Goal: Task Accomplishment & Management: Manage account settings

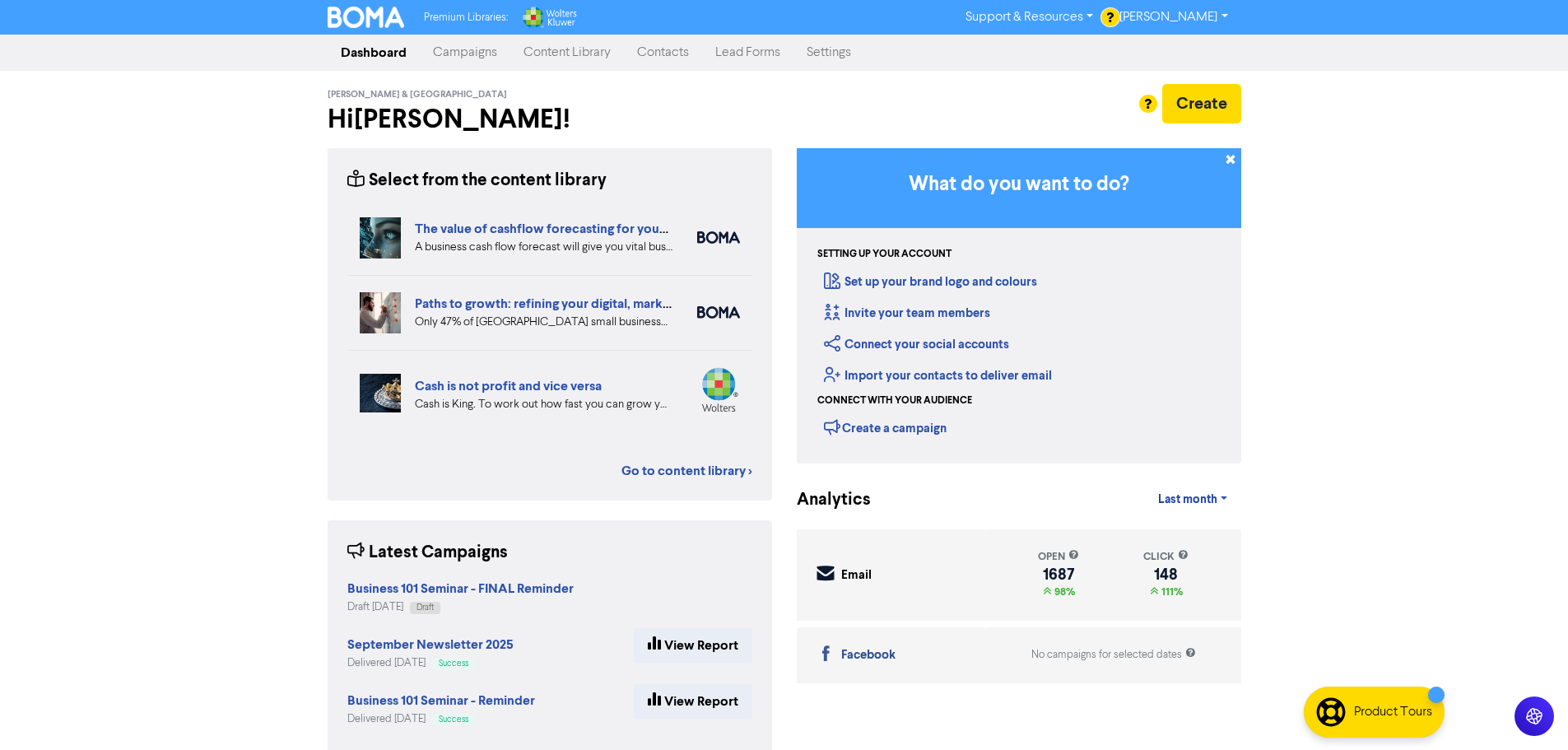
click at [465, 59] on link "Campaigns" at bounding box center [464, 53] width 91 height 33
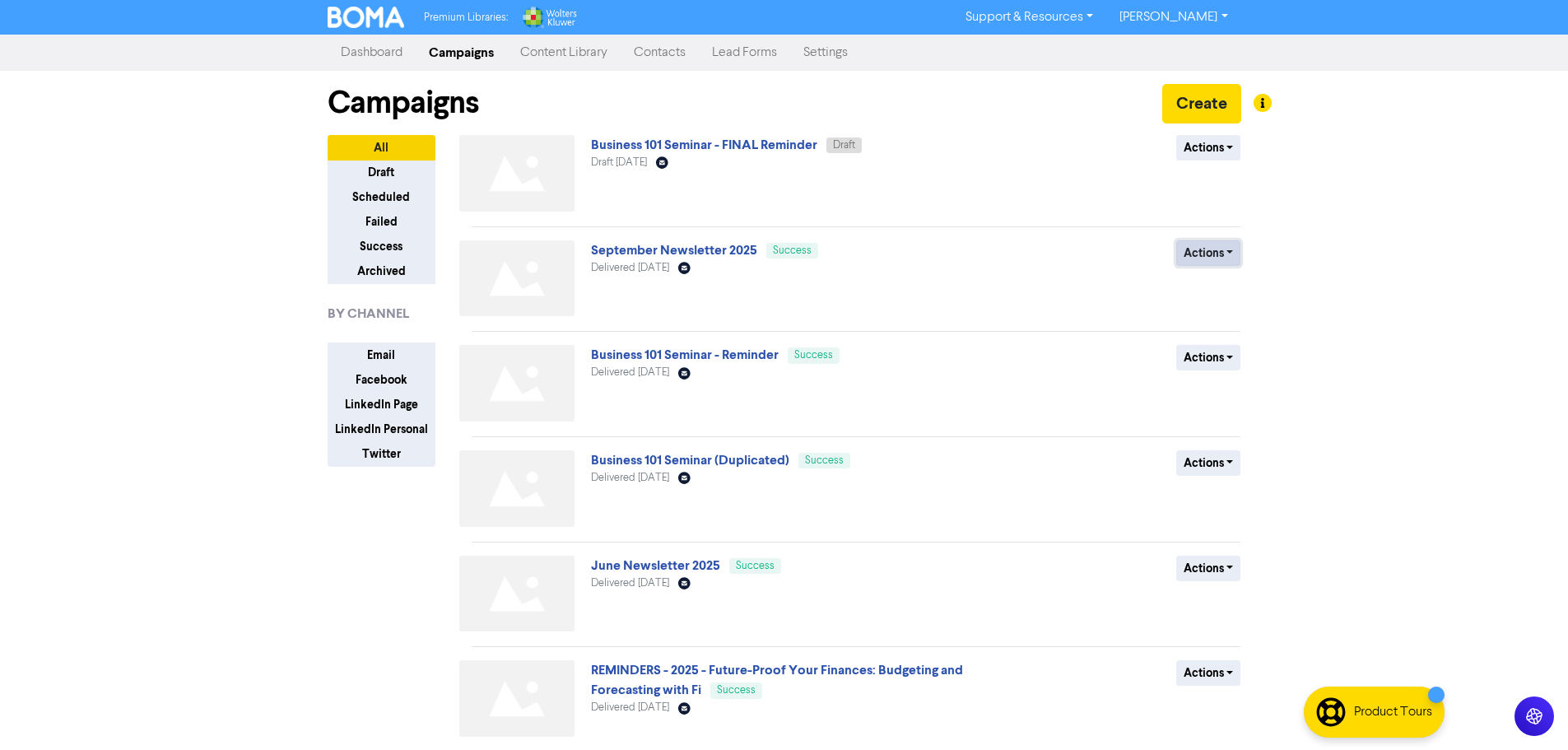
click at [1205, 256] on button "Actions" at bounding box center [1209, 253] width 65 height 25
click at [1211, 293] on button "Duplicate" at bounding box center [1242, 288] width 130 height 26
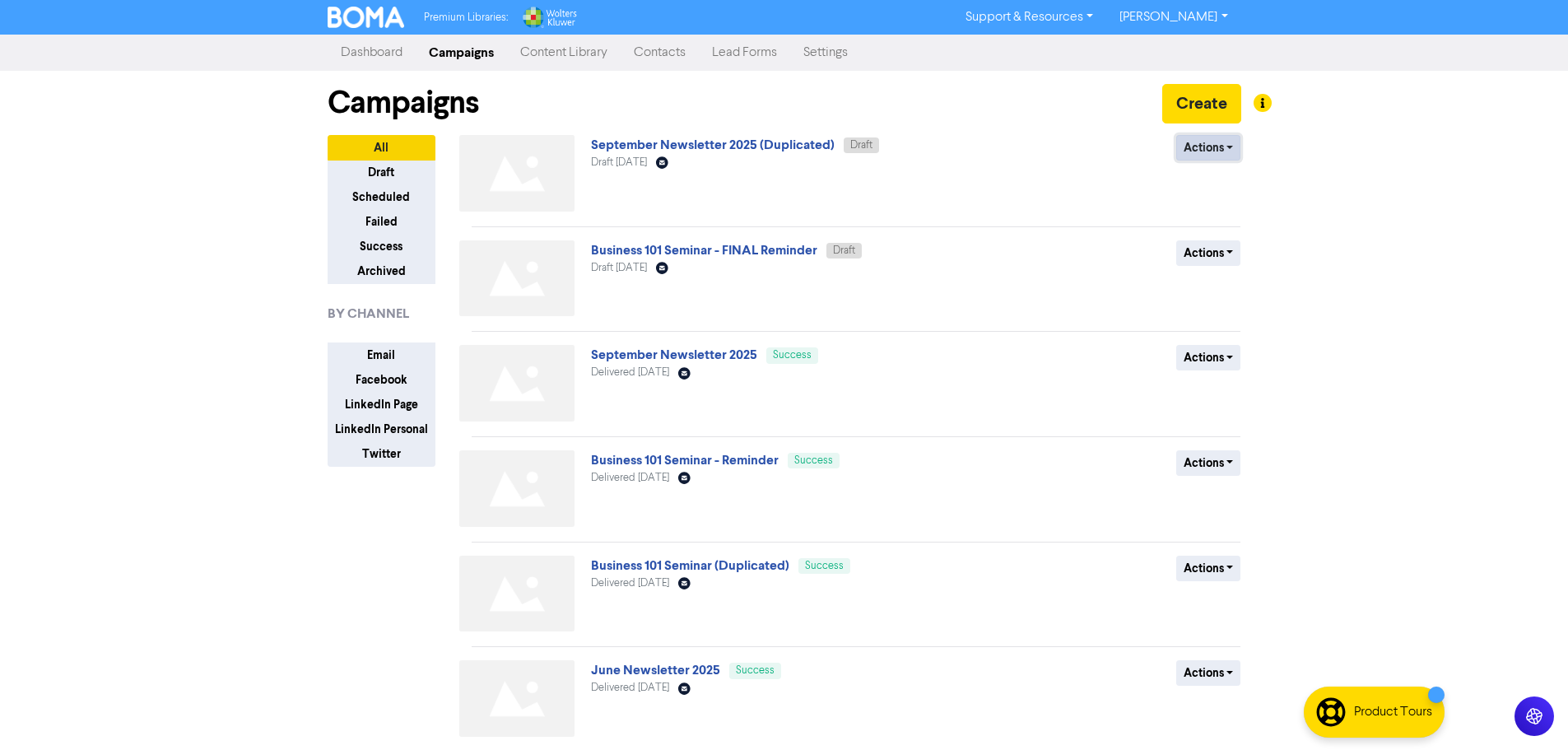
click at [1204, 152] on button "Actions" at bounding box center [1209, 147] width 65 height 25
click at [1219, 238] on button "Rename" at bounding box center [1242, 235] width 130 height 26
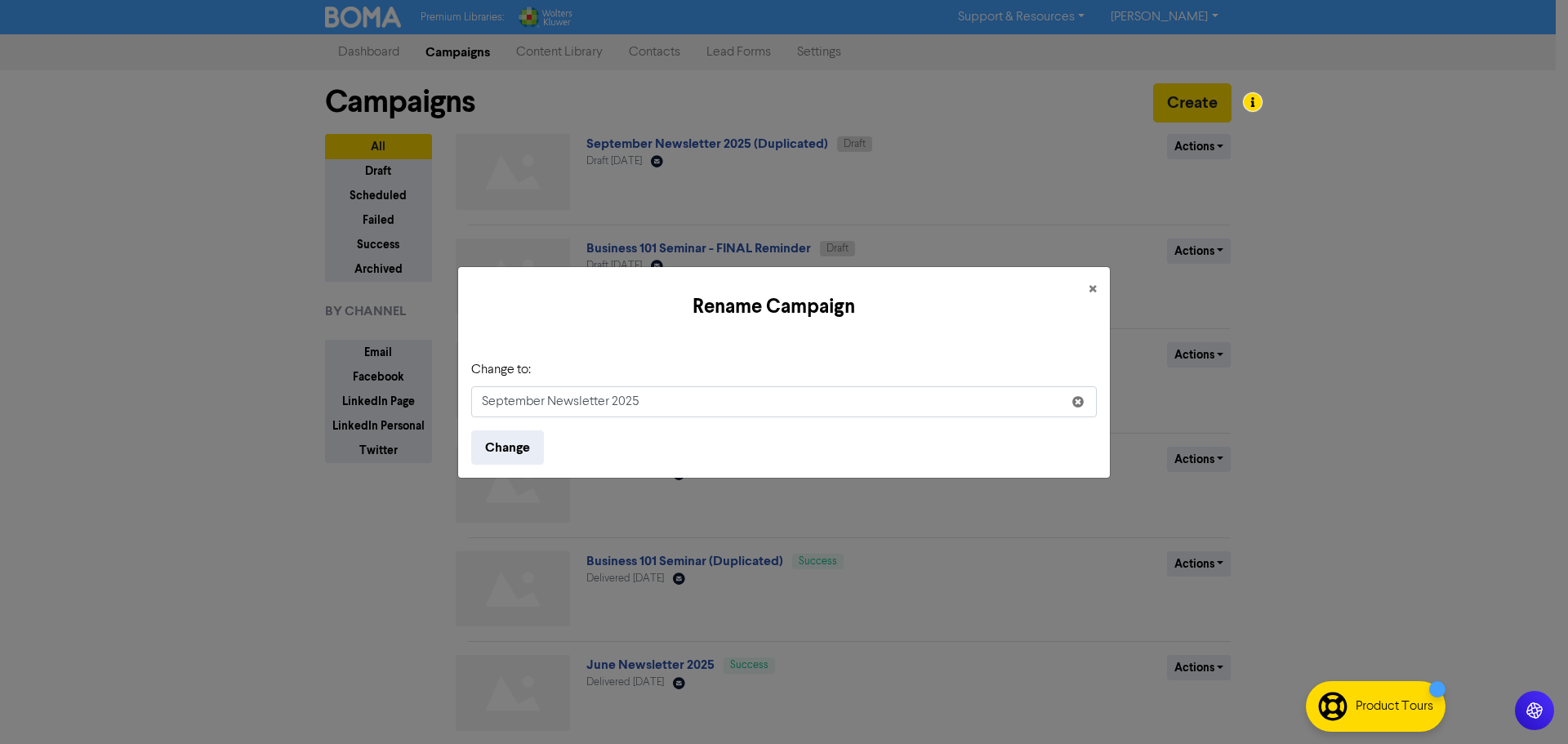
drag, startPoint x: 526, startPoint y: 403, endPoint x: 477, endPoint y: 402, distance: 49.0
click at [477, 402] on input "September Newsletter 2025" at bounding box center [784, 402] width 625 height 31
click at [730, 394] on input "December Newsletter 2025" at bounding box center [784, 402] width 625 height 31
type input "December Newsletter 2025"
click at [528, 443] on button "Change" at bounding box center [507, 447] width 73 height 34
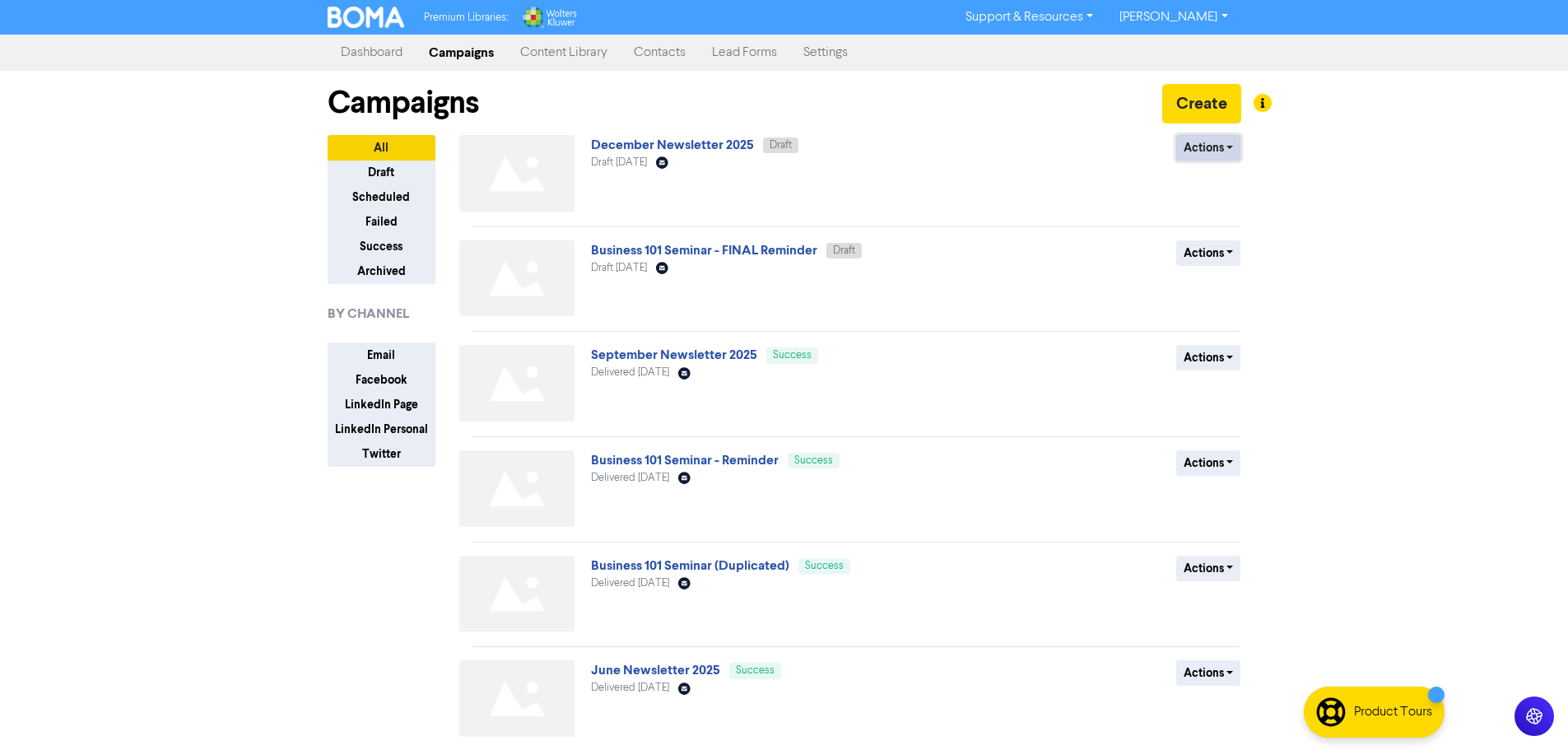
click at [1198, 150] on button "Actions" at bounding box center [1209, 147] width 65 height 25
click at [671, 148] on link "December Newsletter 2025" at bounding box center [672, 144] width 163 height 17
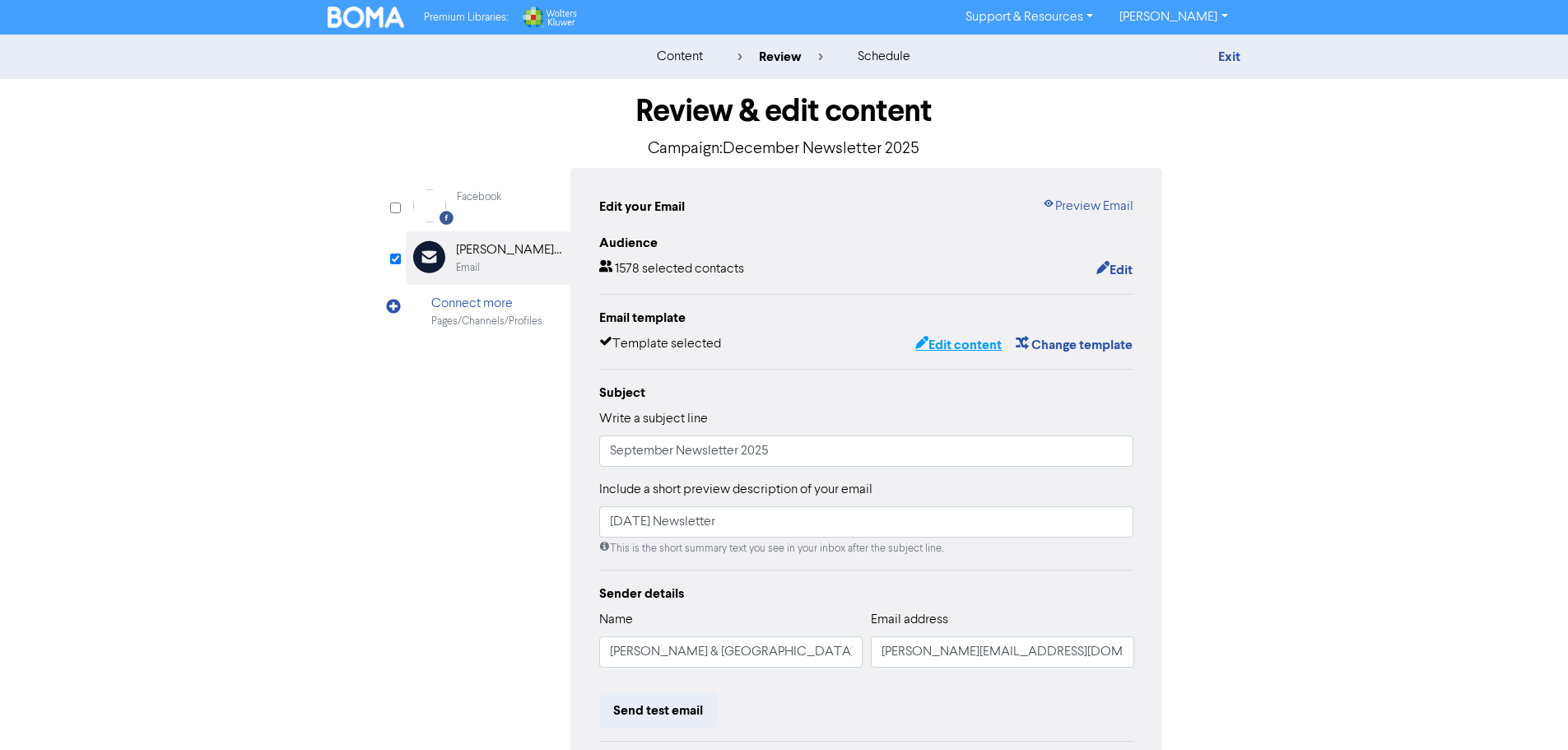
click at [954, 340] on button "Edit content" at bounding box center [958, 345] width 88 height 21
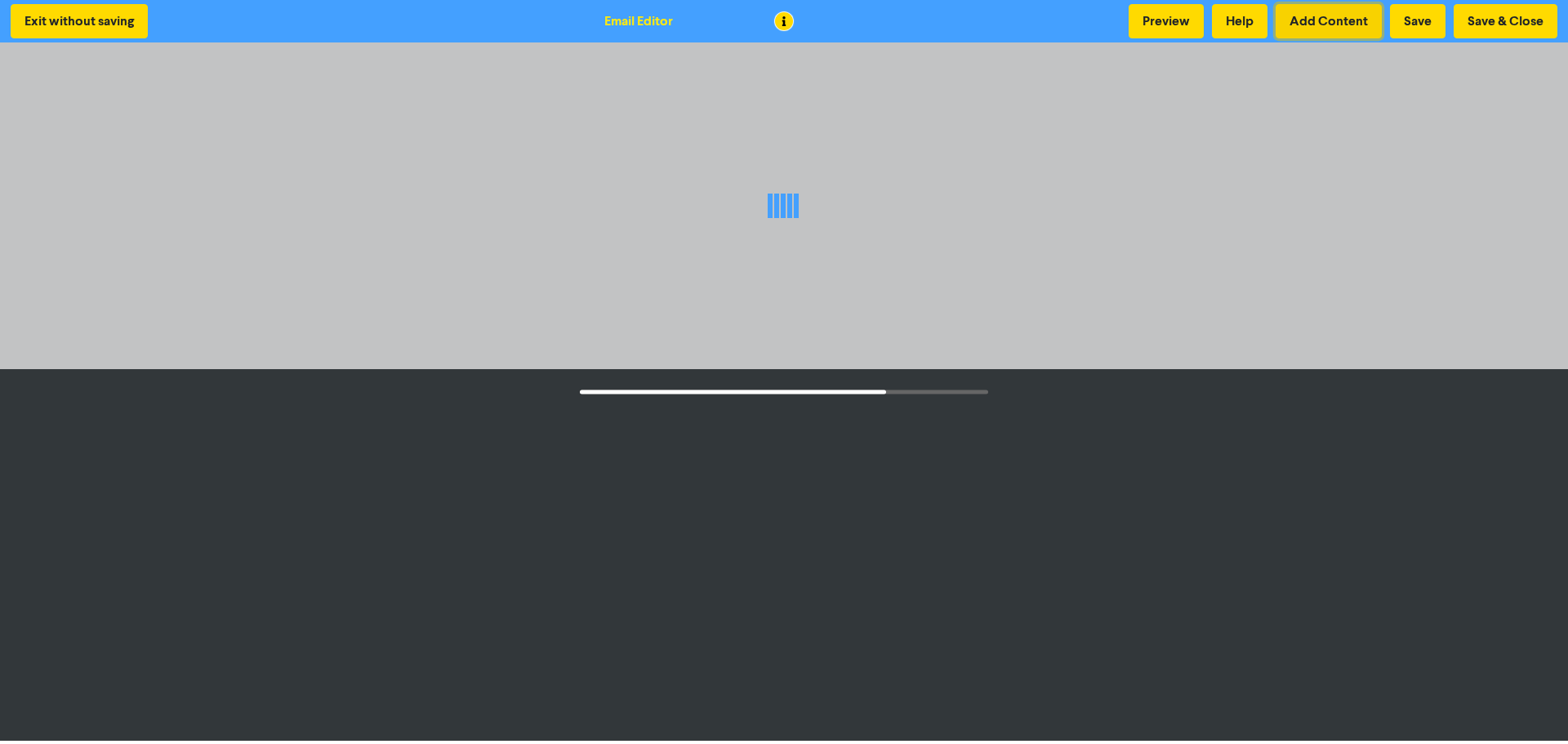
click at [1320, 21] on button "Add Content" at bounding box center [1329, 20] width 106 height 34
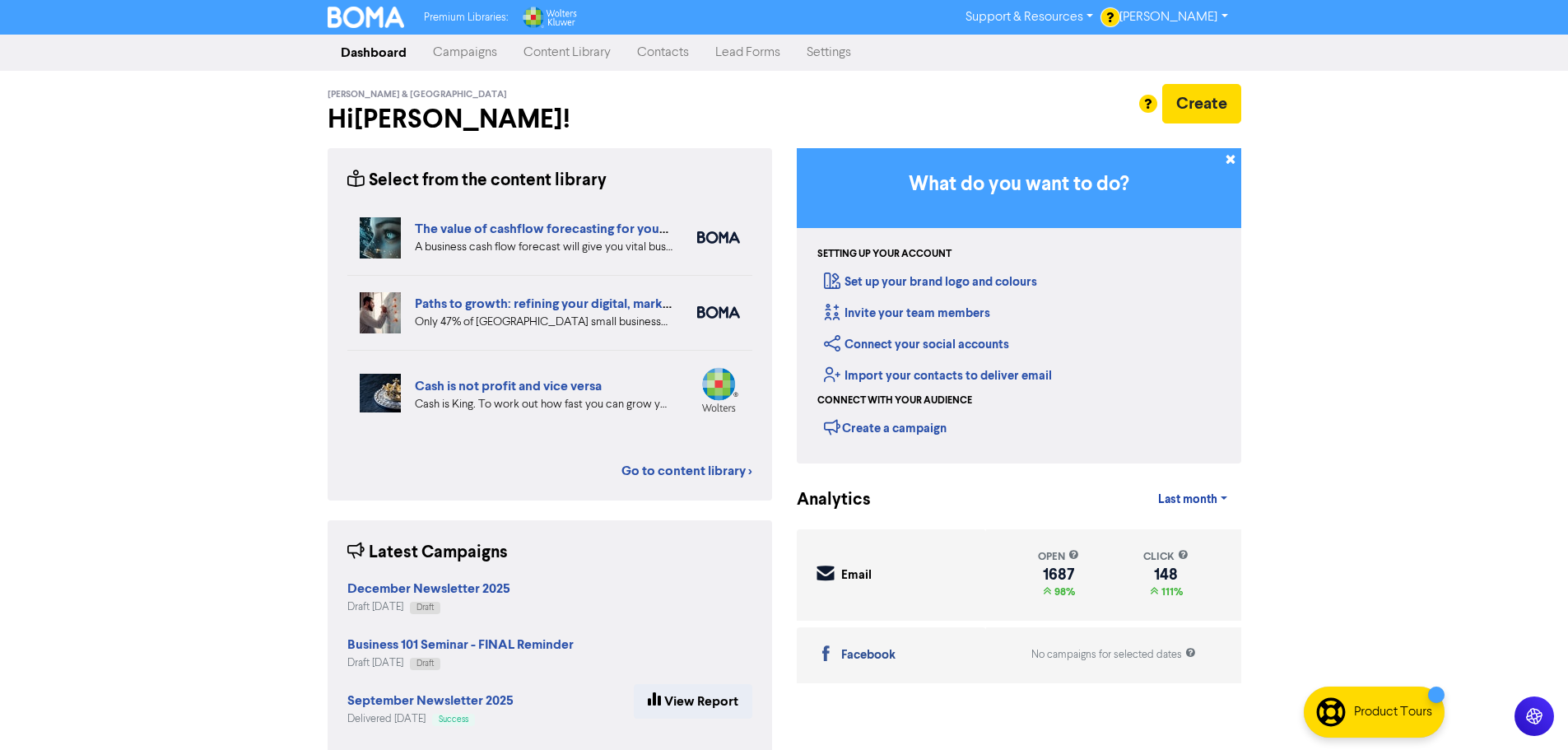
click at [461, 57] on link "Campaigns" at bounding box center [464, 53] width 91 height 33
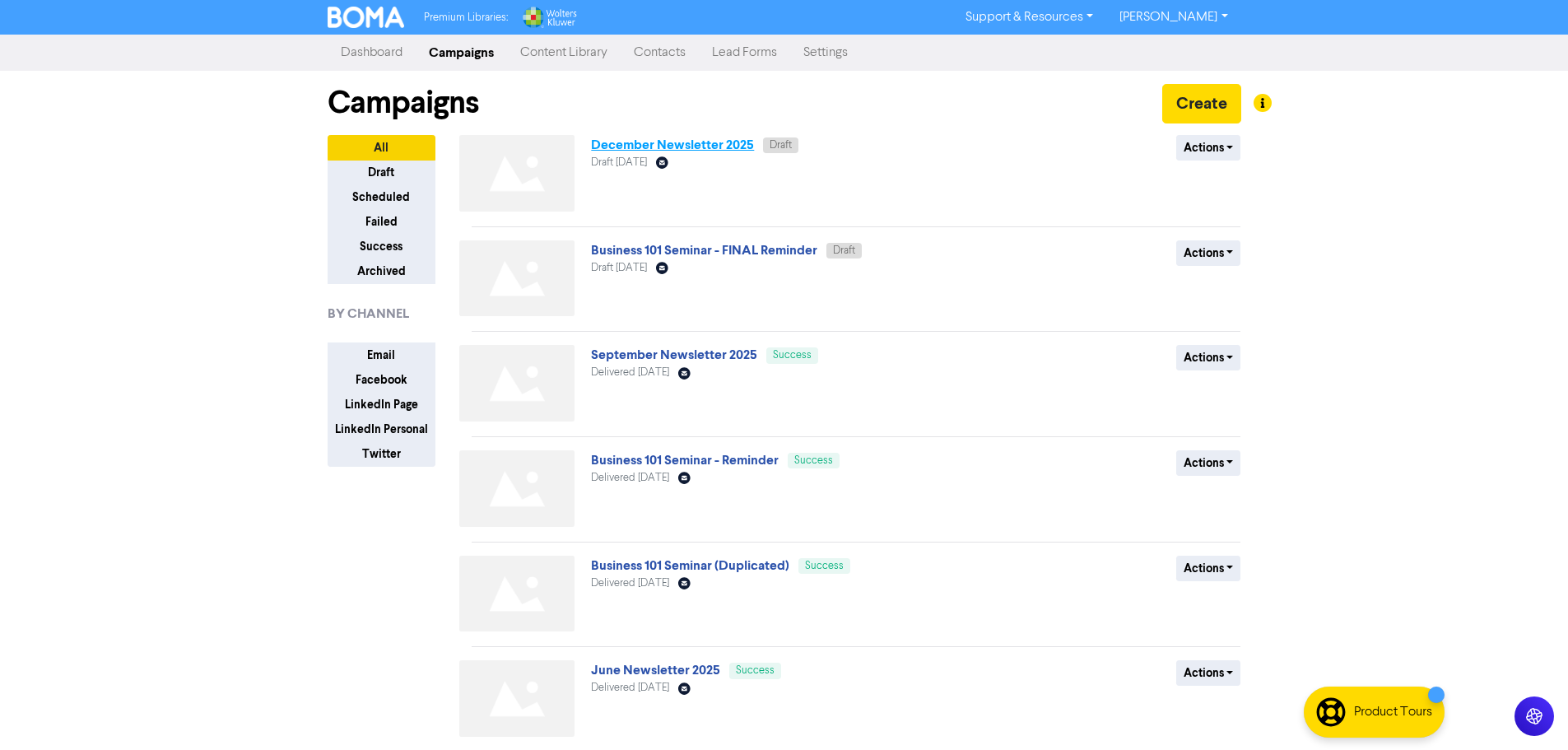
click at [688, 145] on link "December Newsletter 2025" at bounding box center [672, 144] width 163 height 17
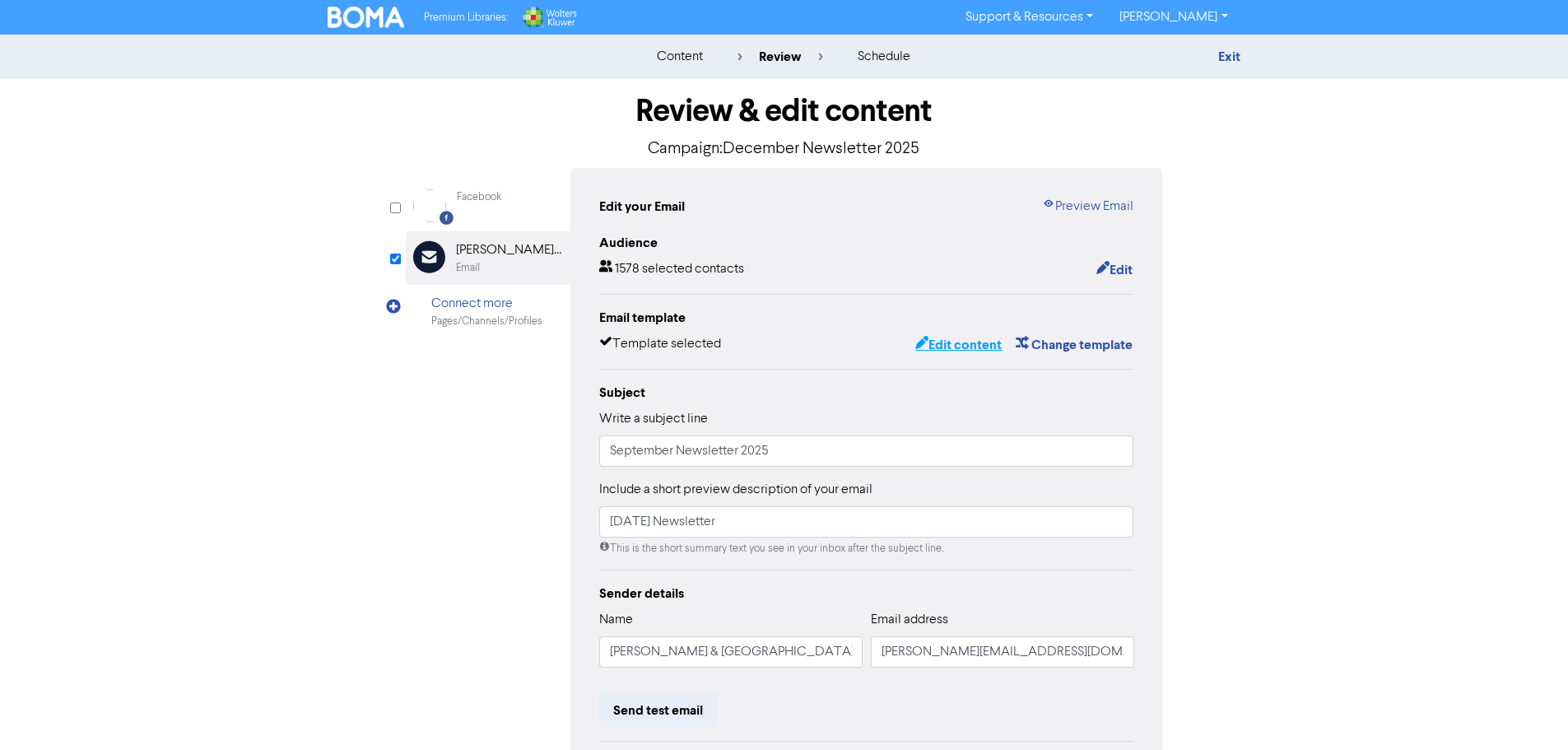
click at [945, 349] on button "Edit content" at bounding box center [958, 345] width 88 height 21
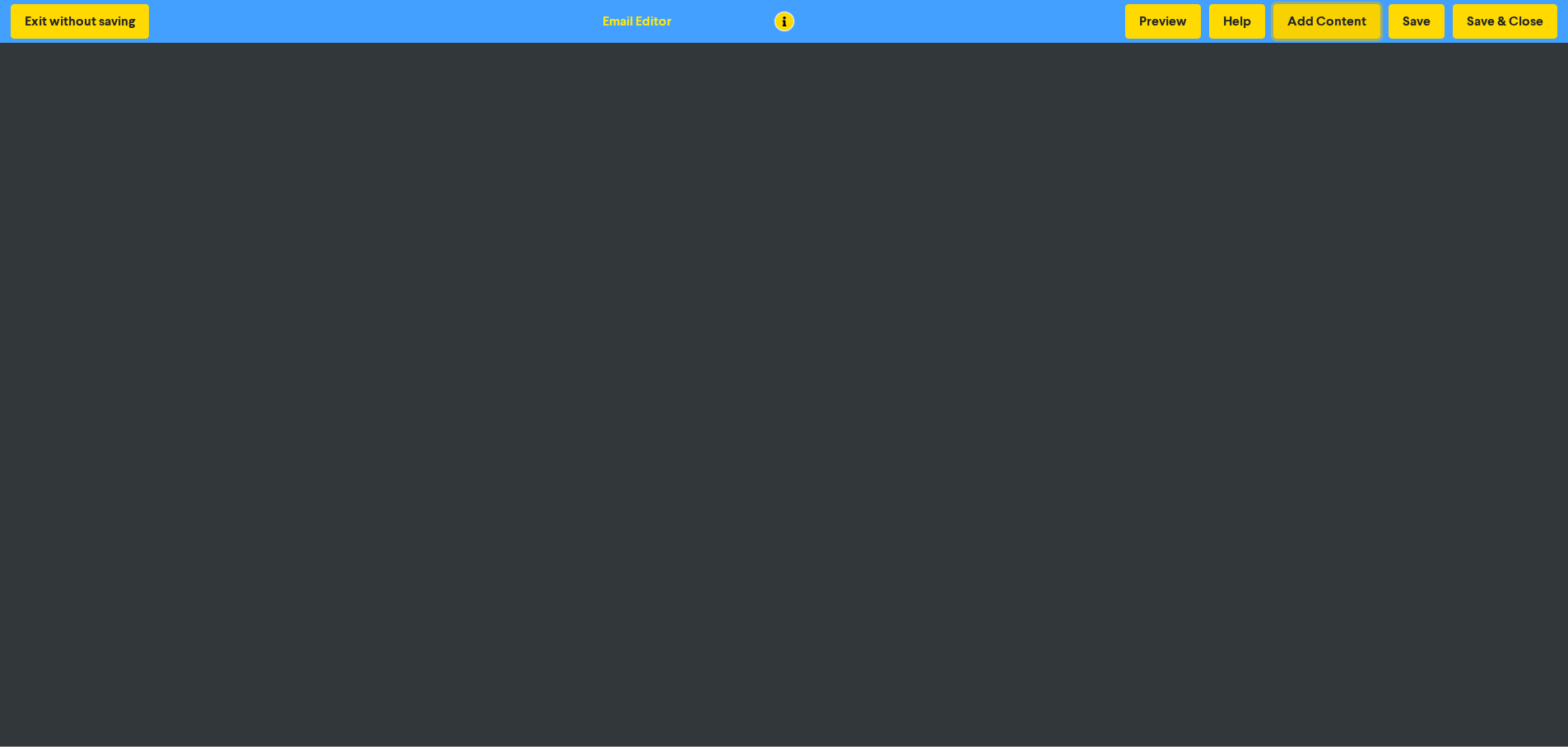
click at [1341, 26] on button "Add Content" at bounding box center [1327, 20] width 107 height 34
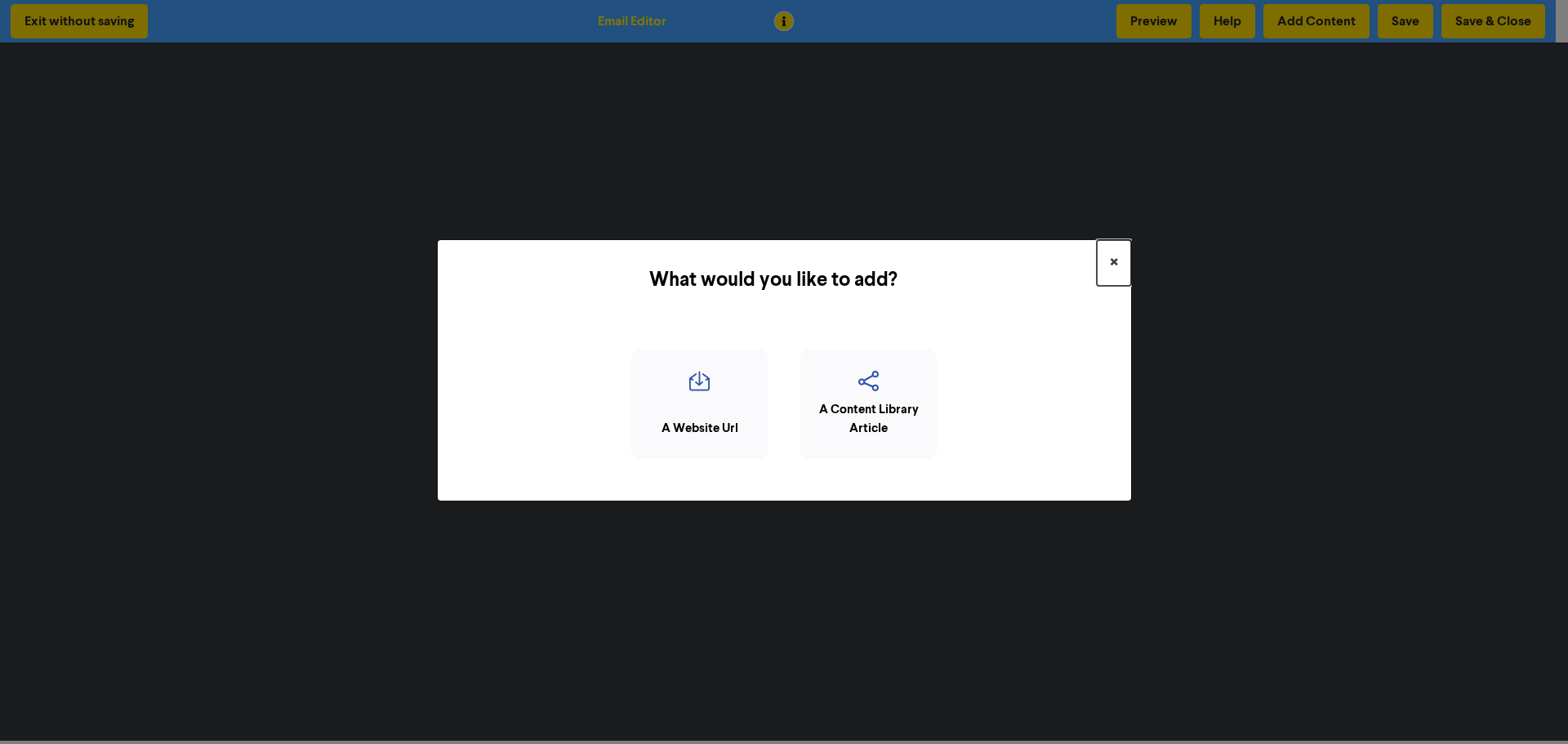
click at [1112, 264] on span "×" at bounding box center [1114, 262] width 8 height 24
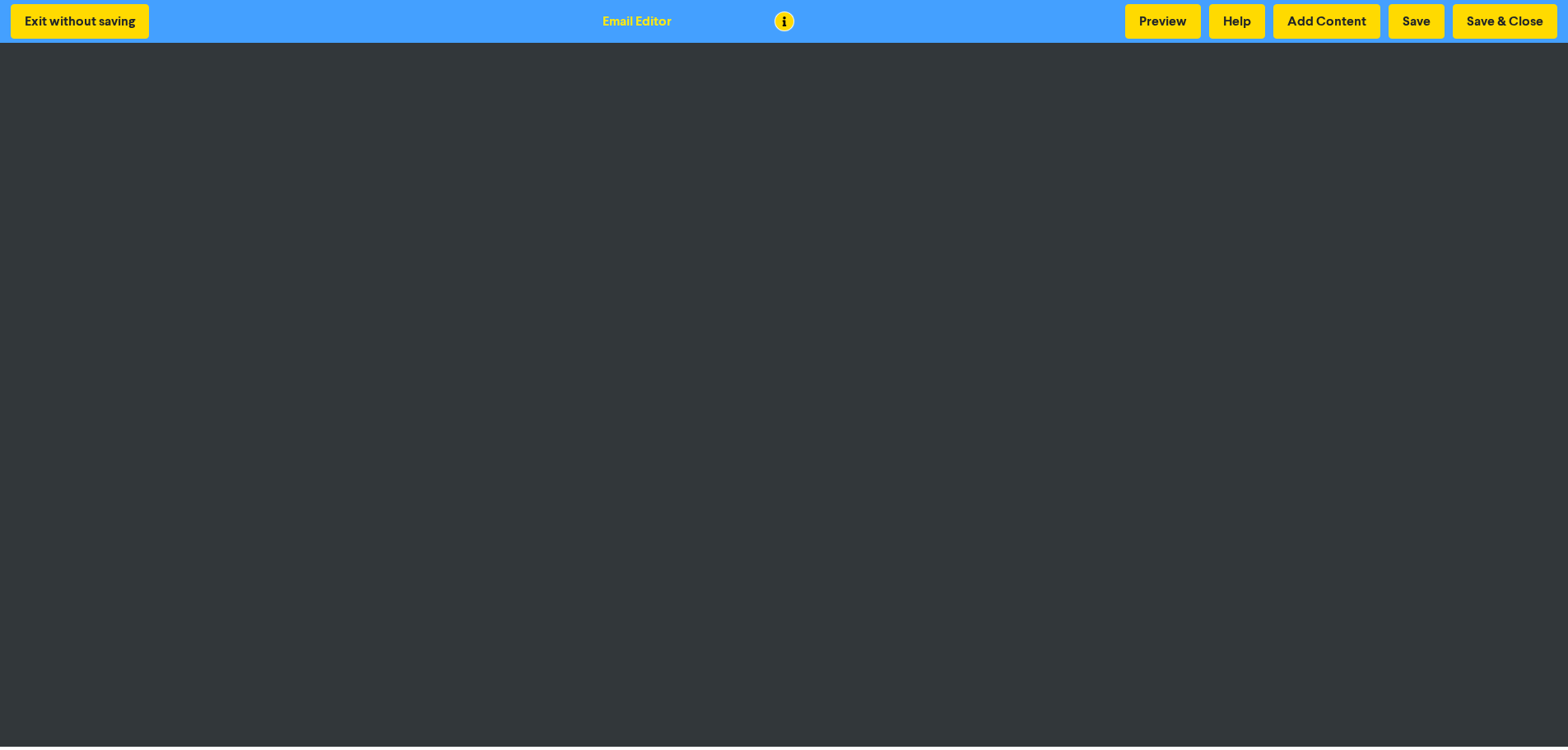
scroll to position [2, 0]
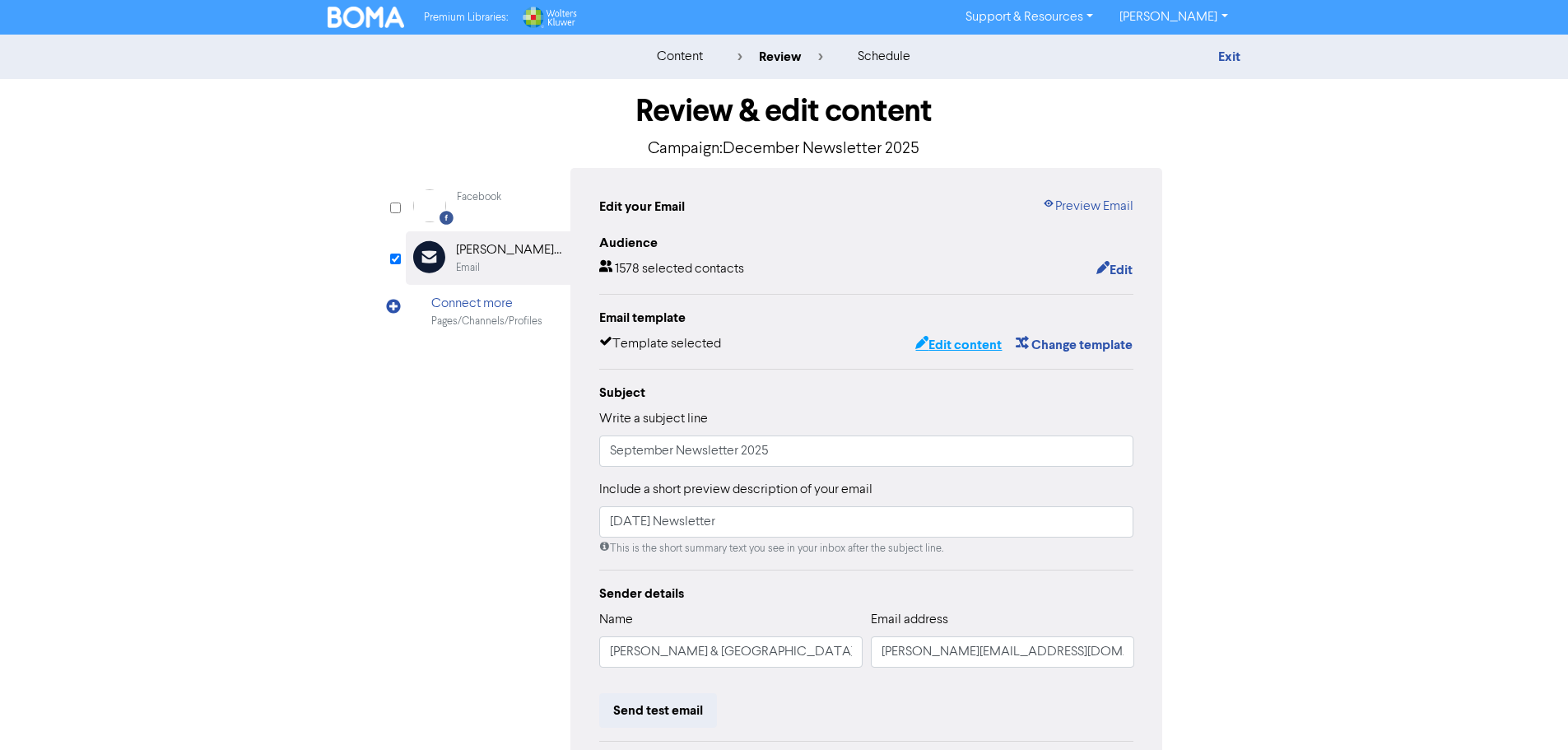
click at [946, 348] on button "Edit content" at bounding box center [958, 345] width 88 height 21
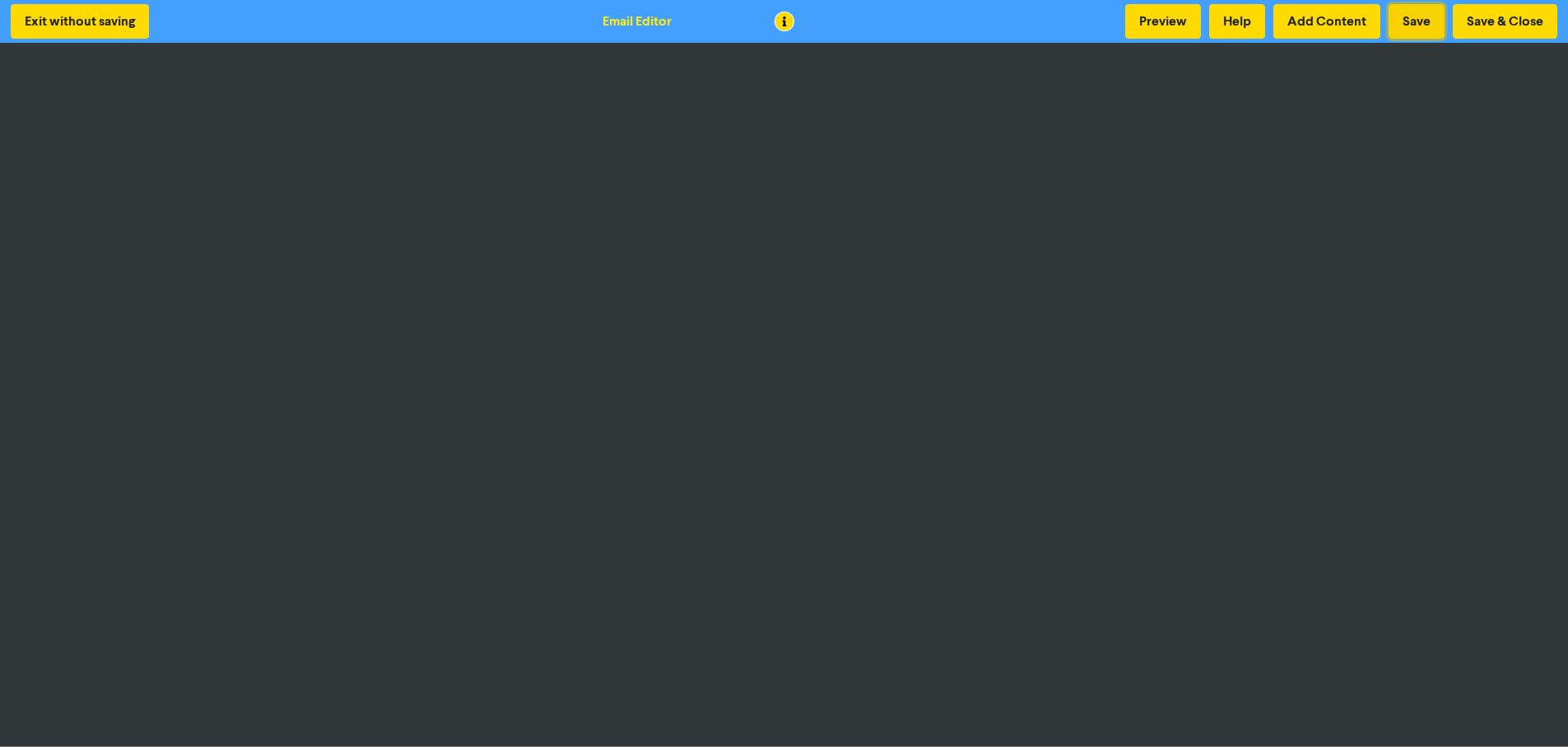
click at [1412, 23] on button "Save" at bounding box center [1417, 20] width 56 height 34
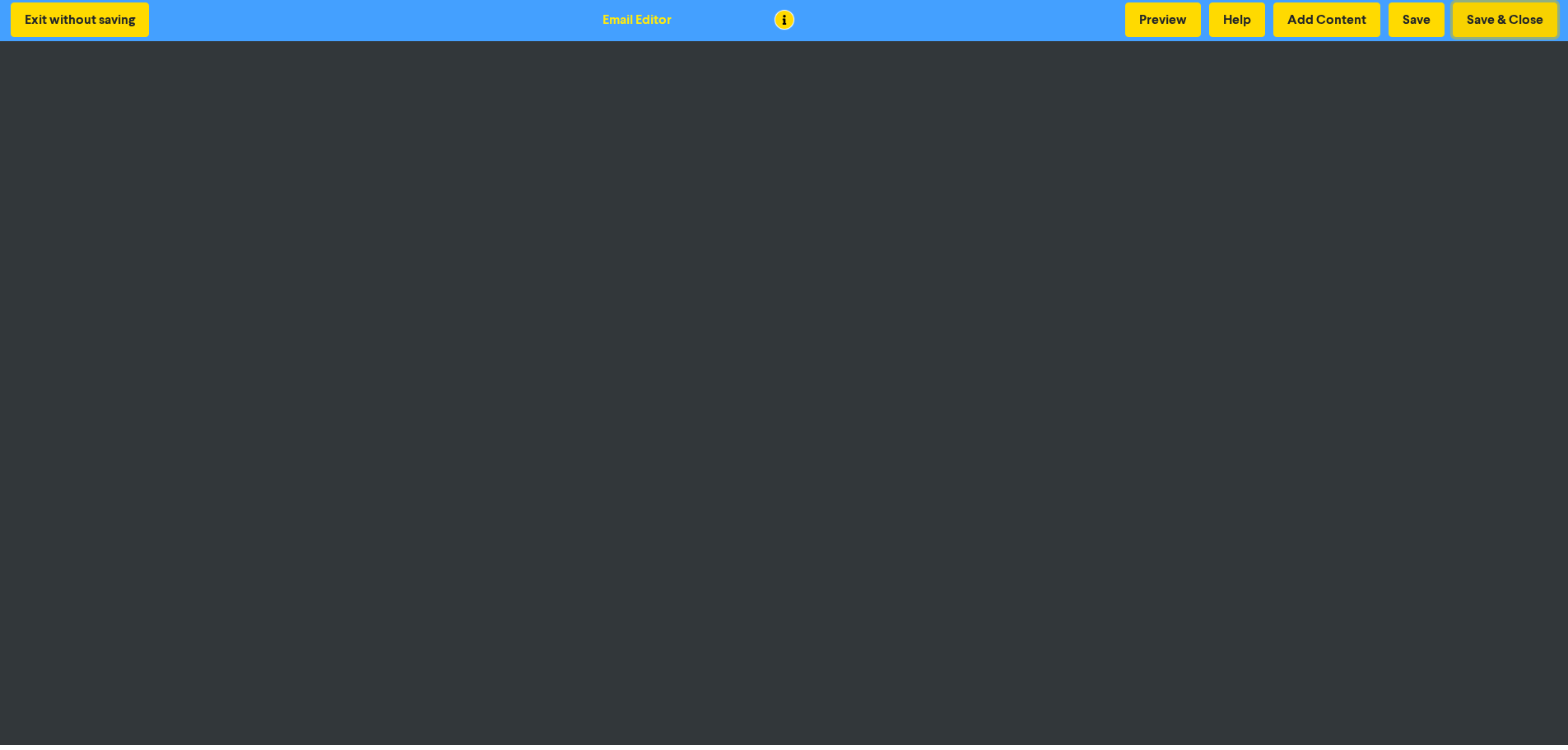
click at [1499, 21] on button "Save & Close" at bounding box center [1505, 20] width 104 height 34
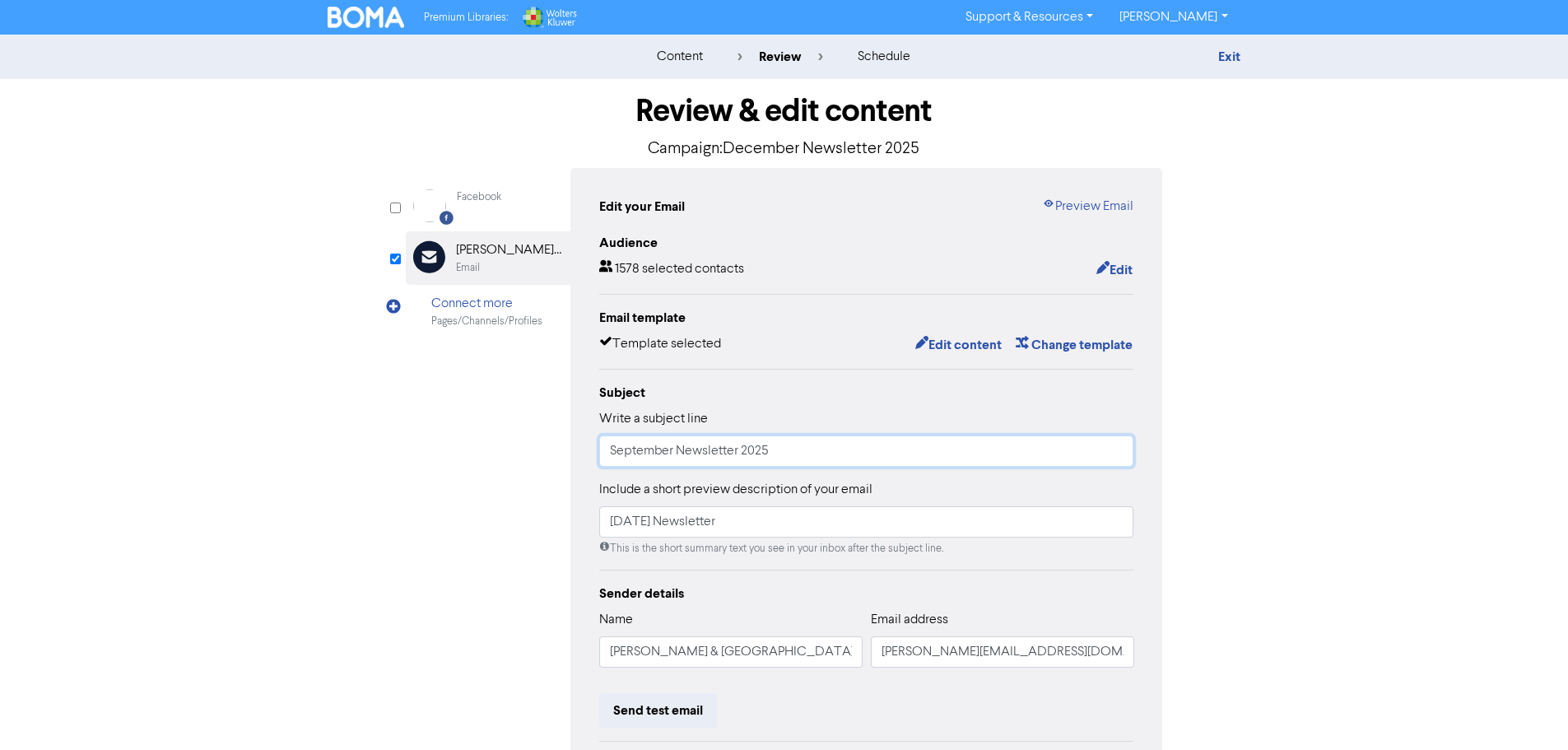
click at [672, 457] on input "September Newsletter 2025" at bounding box center [866, 451] width 535 height 31
click at [642, 454] on input "September Newsletter 2025" at bounding box center [866, 451] width 535 height 31
type input "December Newsletter 2025"
click at [671, 529] on input "[DATE] Newsletter" at bounding box center [866, 522] width 535 height 31
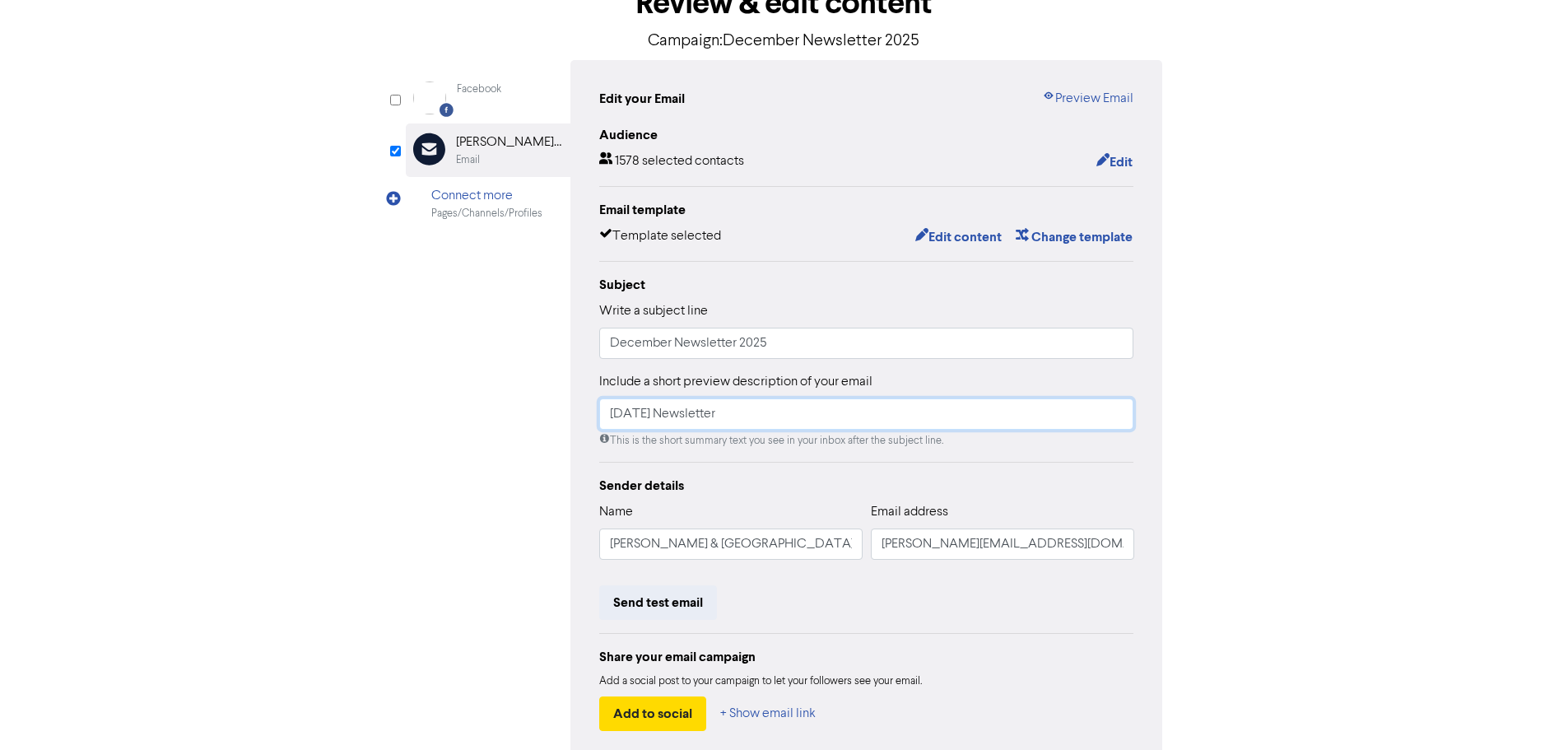
scroll to position [82, 0]
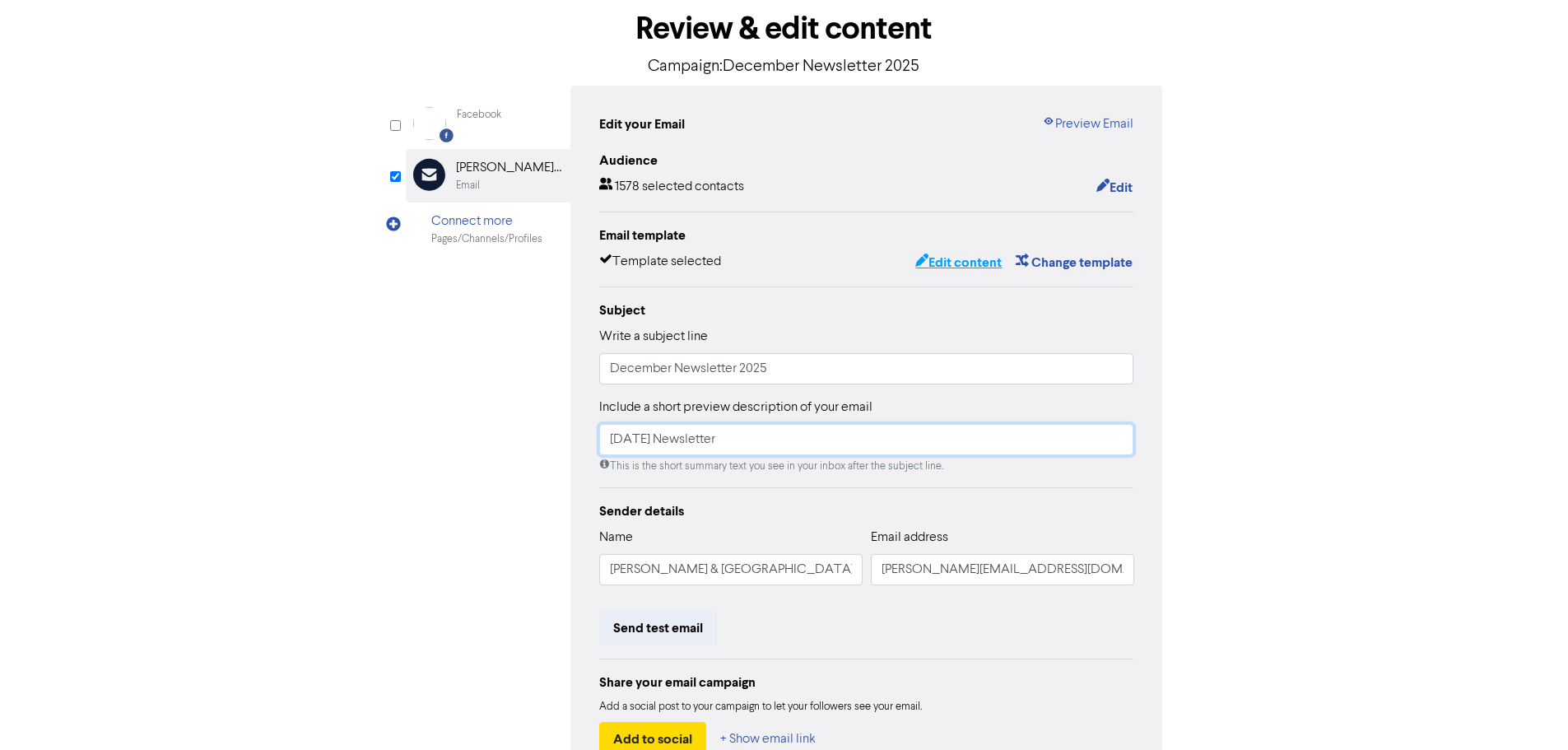
type input "[DATE] Newsletter"
click at [962, 260] on button "Edit content" at bounding box center [958, 262] width 88 height 21
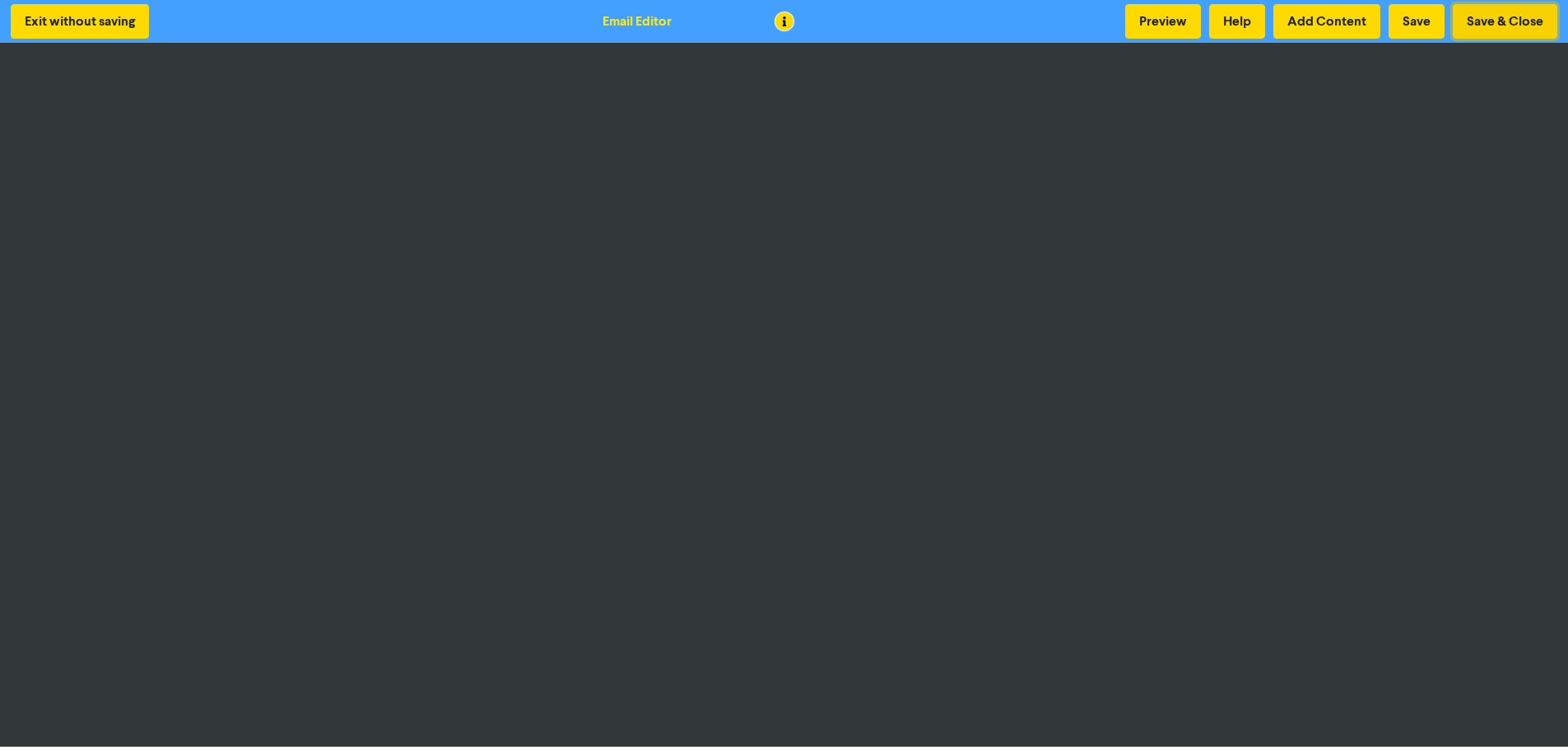
click at [1469, 23] on button "Save & Close" at bounding box center [1505, 20] width 104 height 34
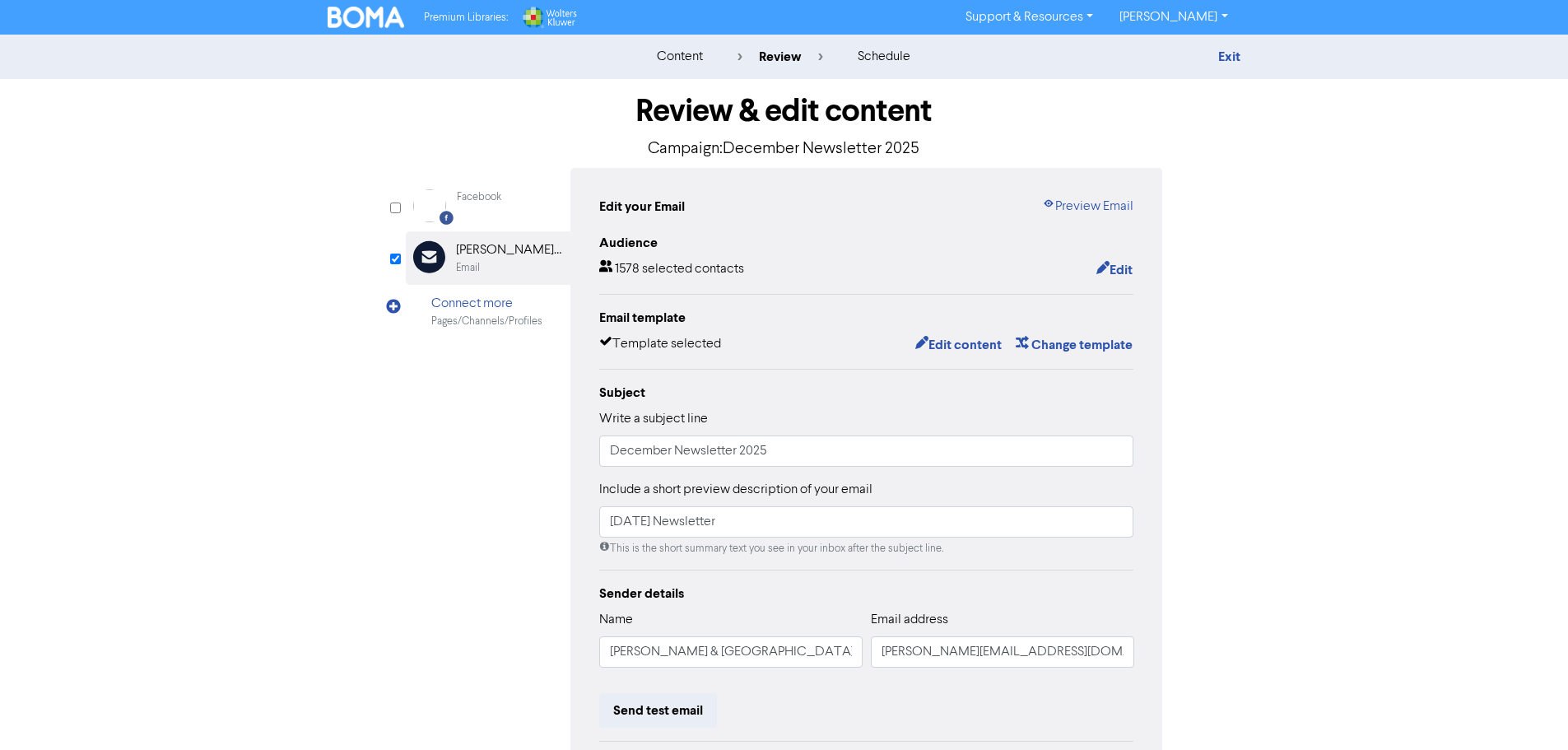
click at [659, 60] on div "content" at bounding box center [679, 57] width 46 height 20
click at [346, 19] on img at bounding box center [366, 18] width 77 height 21
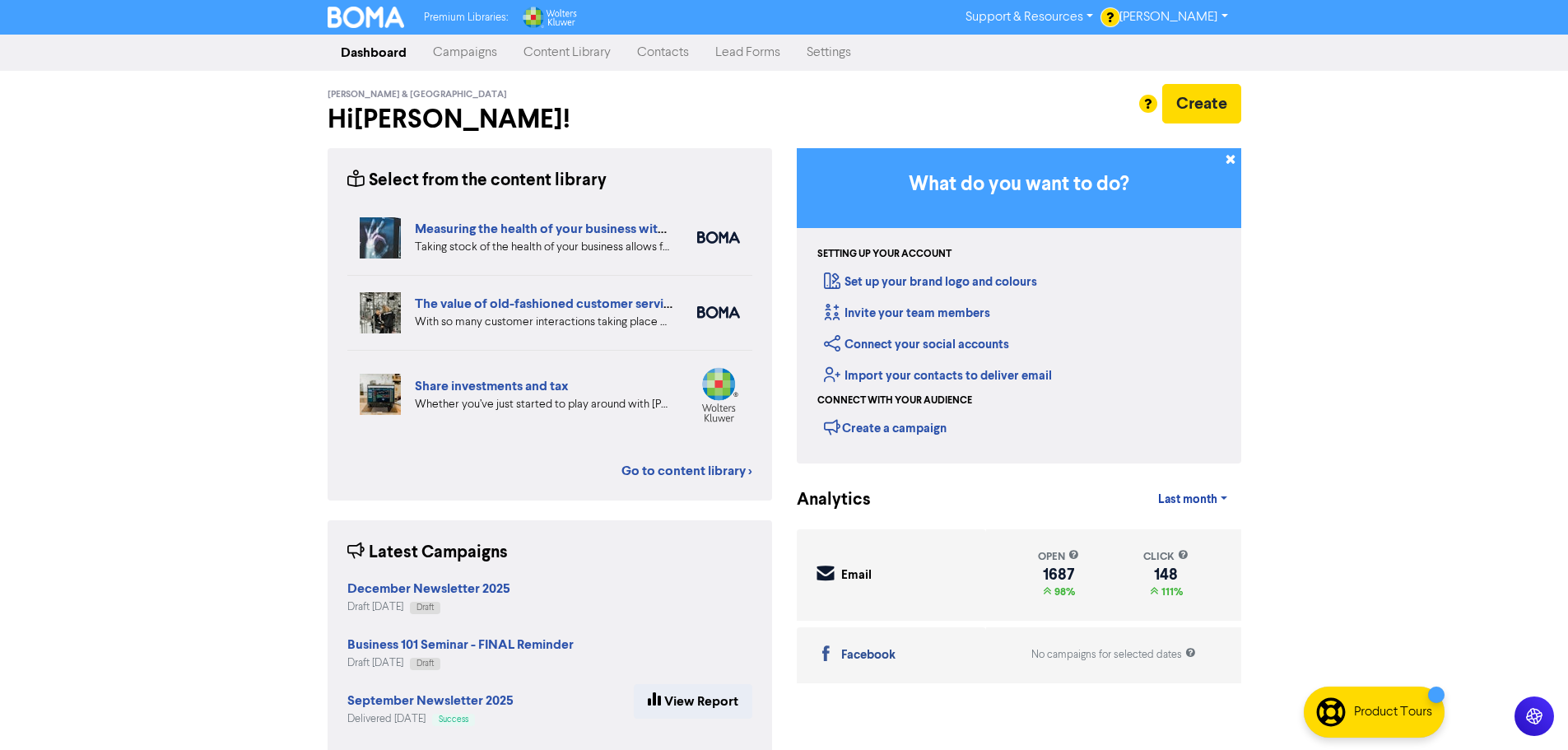
click at [462, 53] on link "Campaigns" at bounding box center [464, 53] width 91 height 33
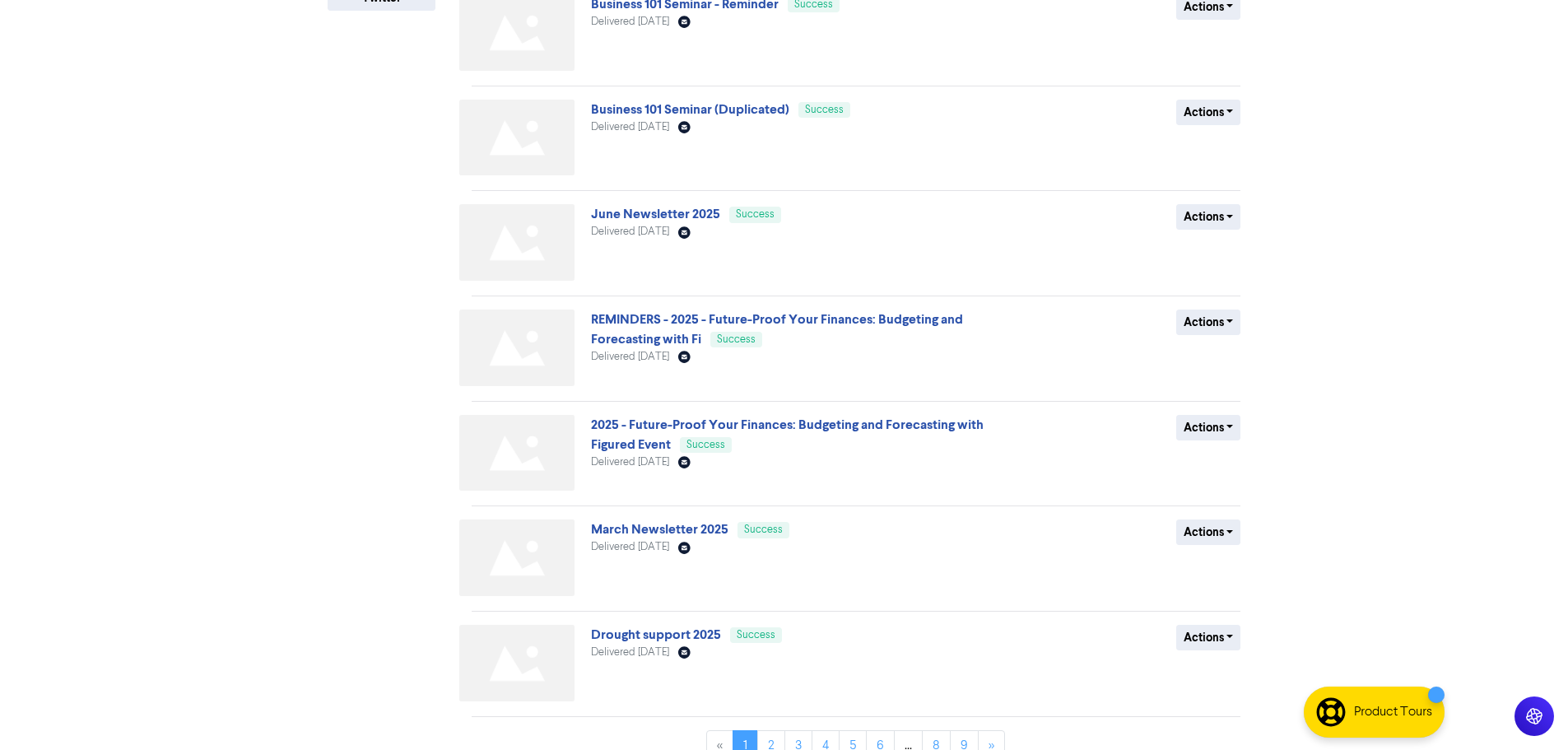
scroll to position [481, 0]
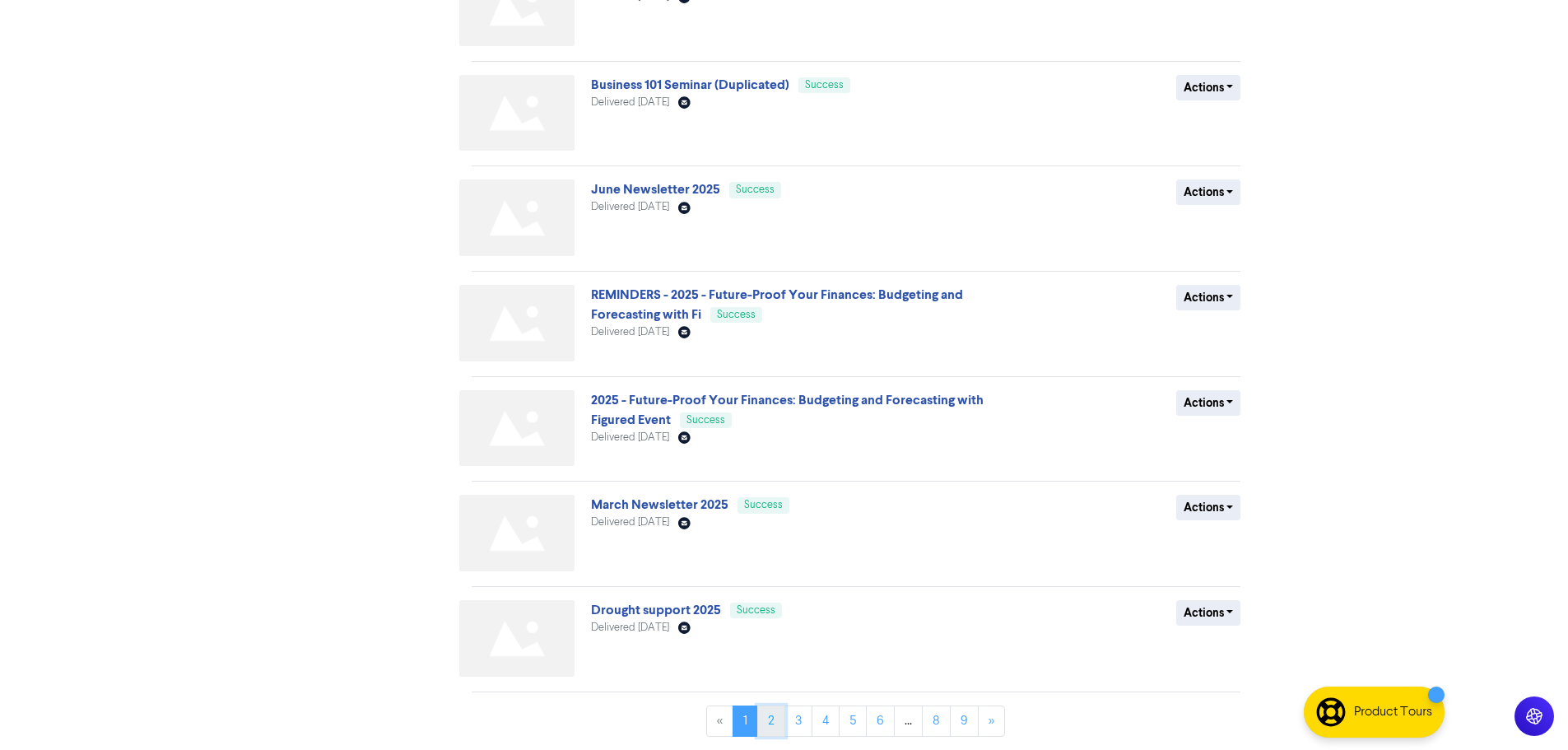
click at [769, 714] on link "2" at bounding box center [771, 721] width 28 height 31
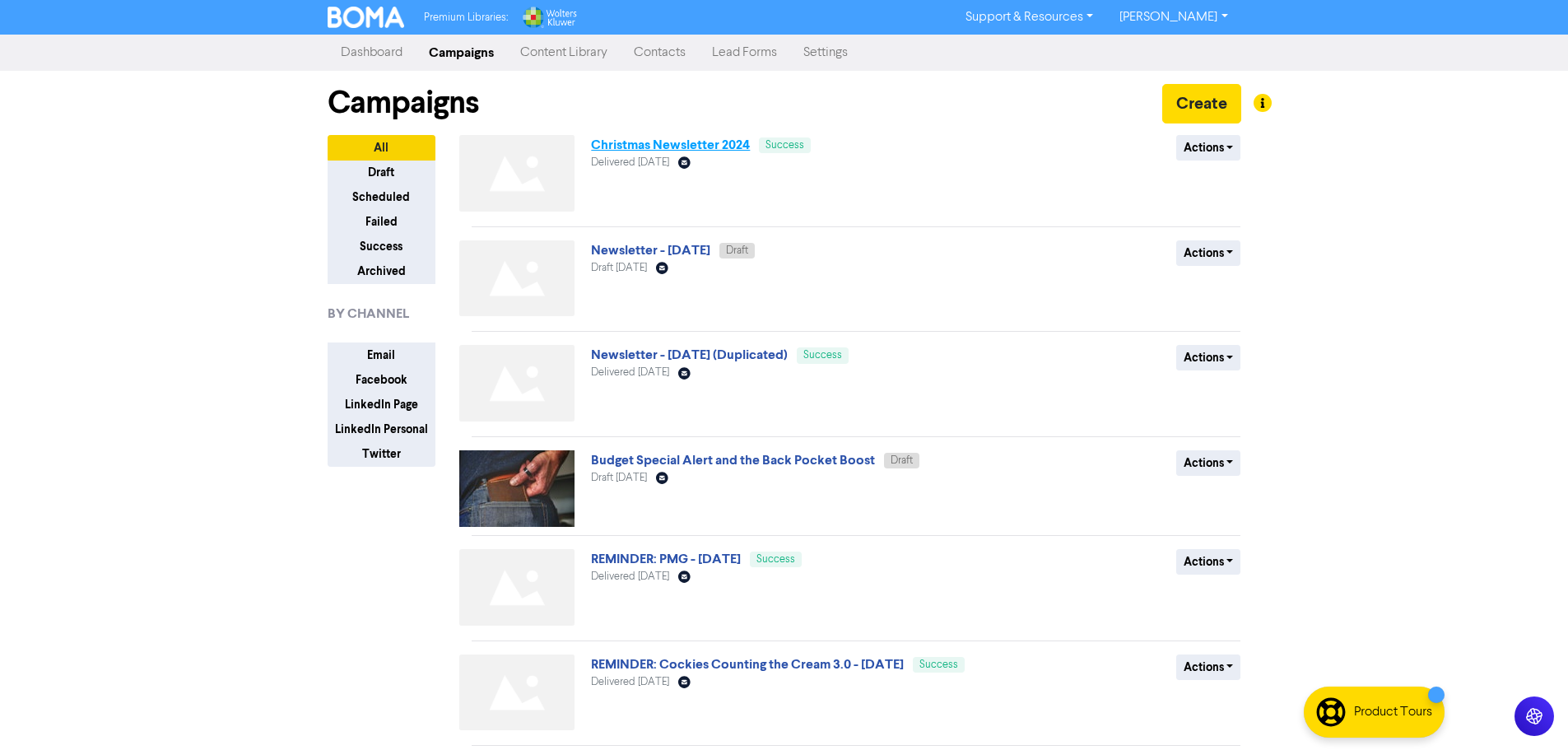
click at [650, 148] on link "Christmas Newsletter 2024" at bounding box center [670, 144] width 159 height 17
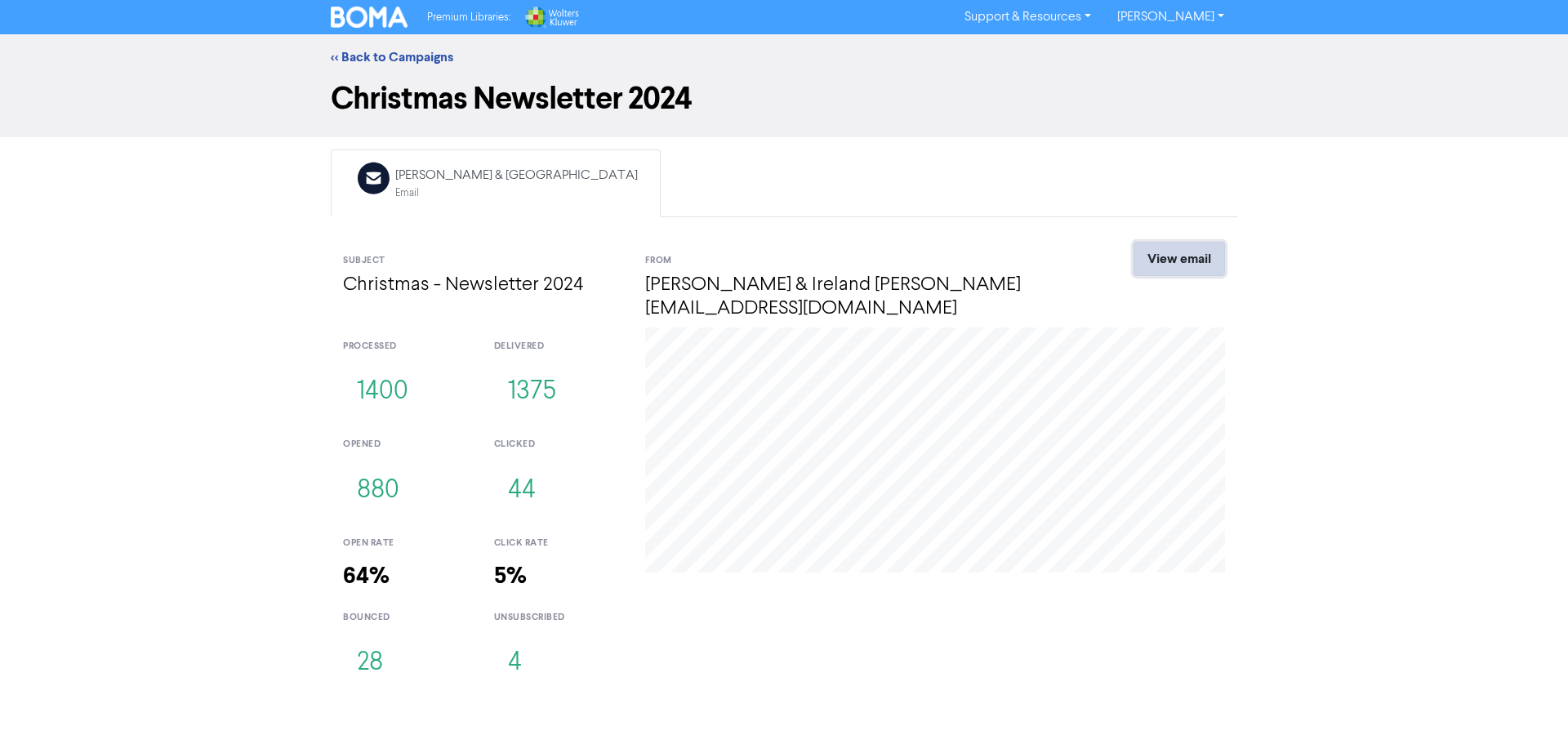
click at [1179, 251] on link "View email" at bounding box center [1179, 258] width 92 height 34
click at [374, 49] on link "<< Back to Campaigns" at bounding box center [392, 57] width 123 height 16
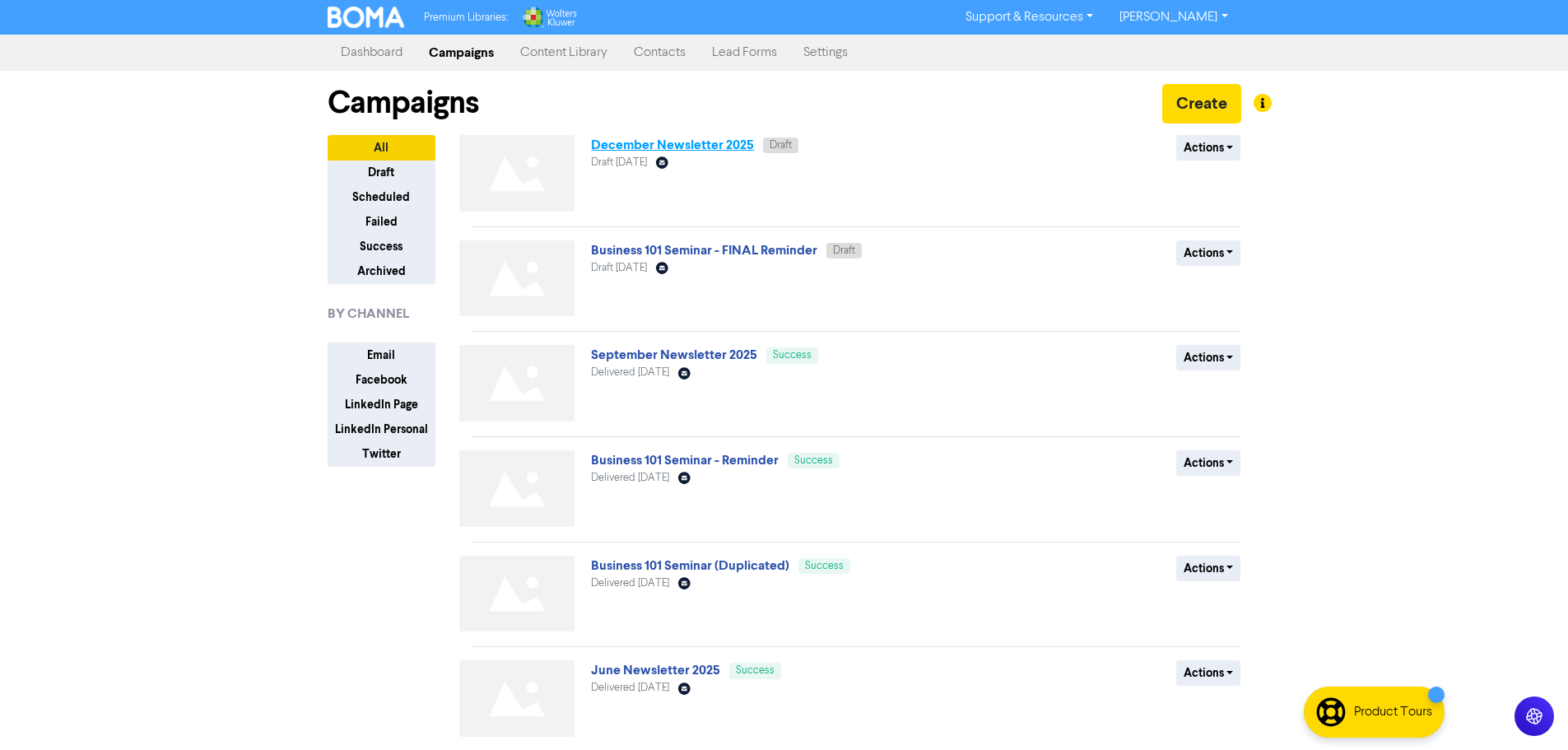
click at [635, 149] on link "December Newsletter 2025" at bounding box center [672, 144] width 163 height 17
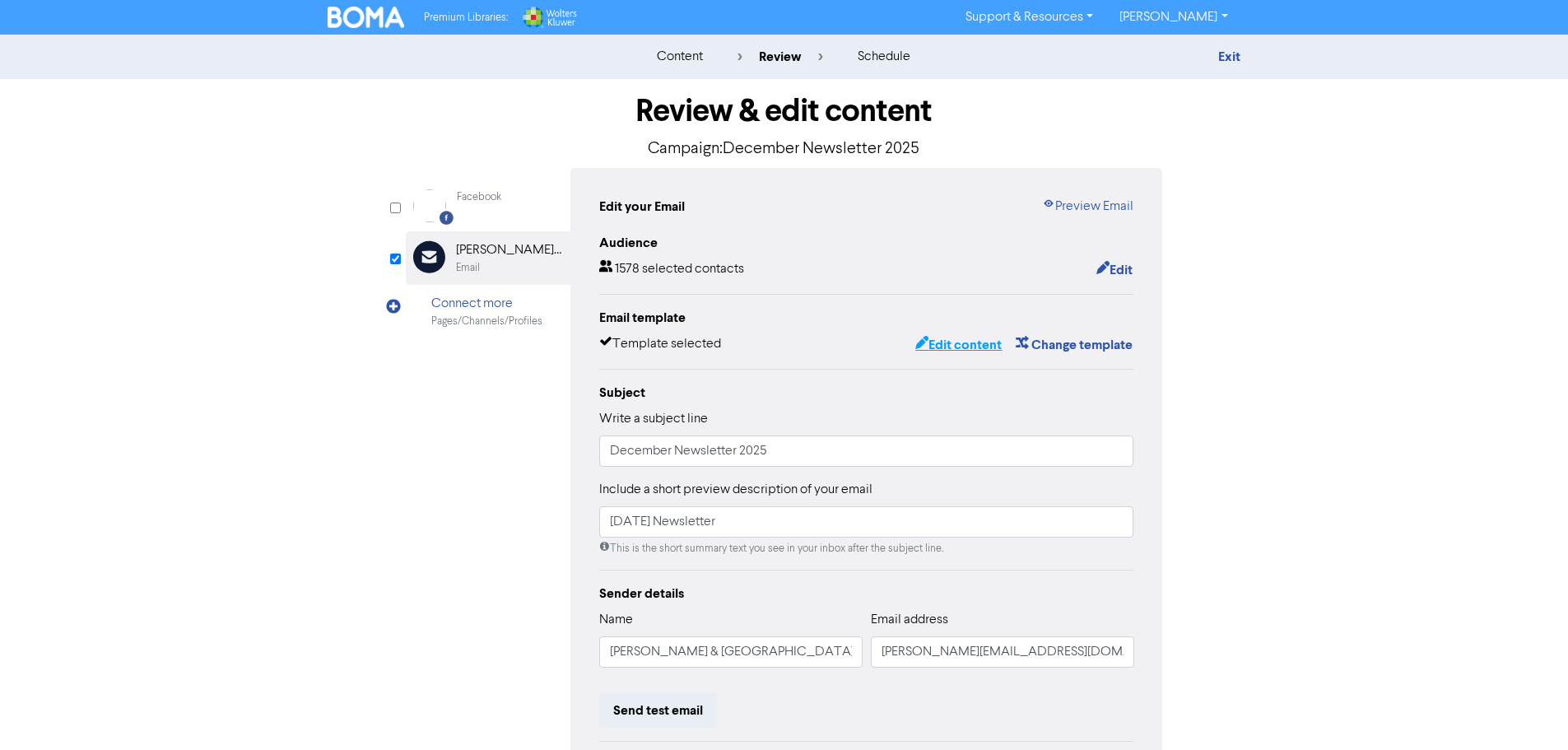
click at [957, 349] on button "Edit content" at bounding box center [958, 345] width 88 height 21
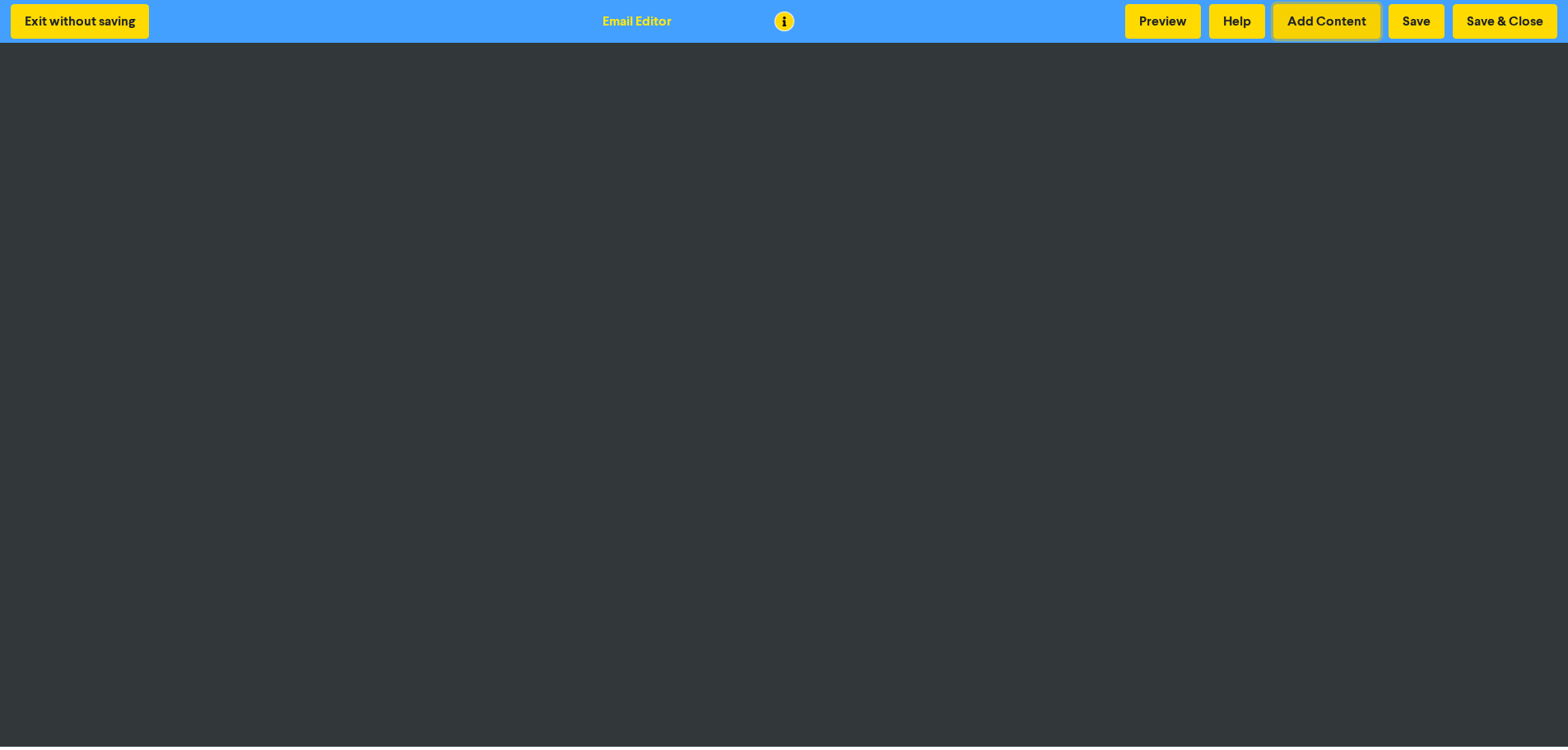
click at [1329, 23] on button "Add Content" at bounding box center [1327, 20] width 107 height 34
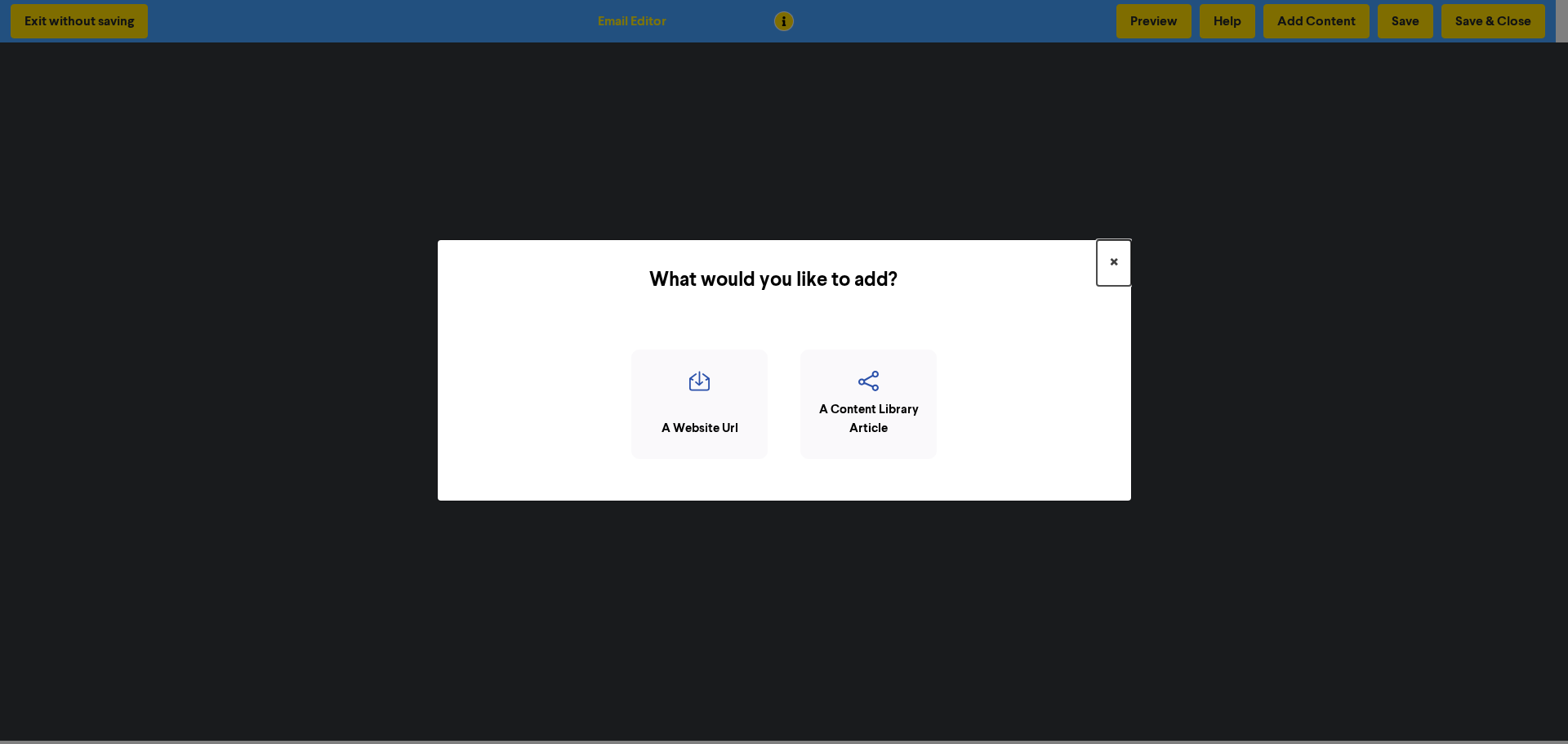
click at [1121, 258] on button "×" at bounding box center [1113, 262] width 34 height 45
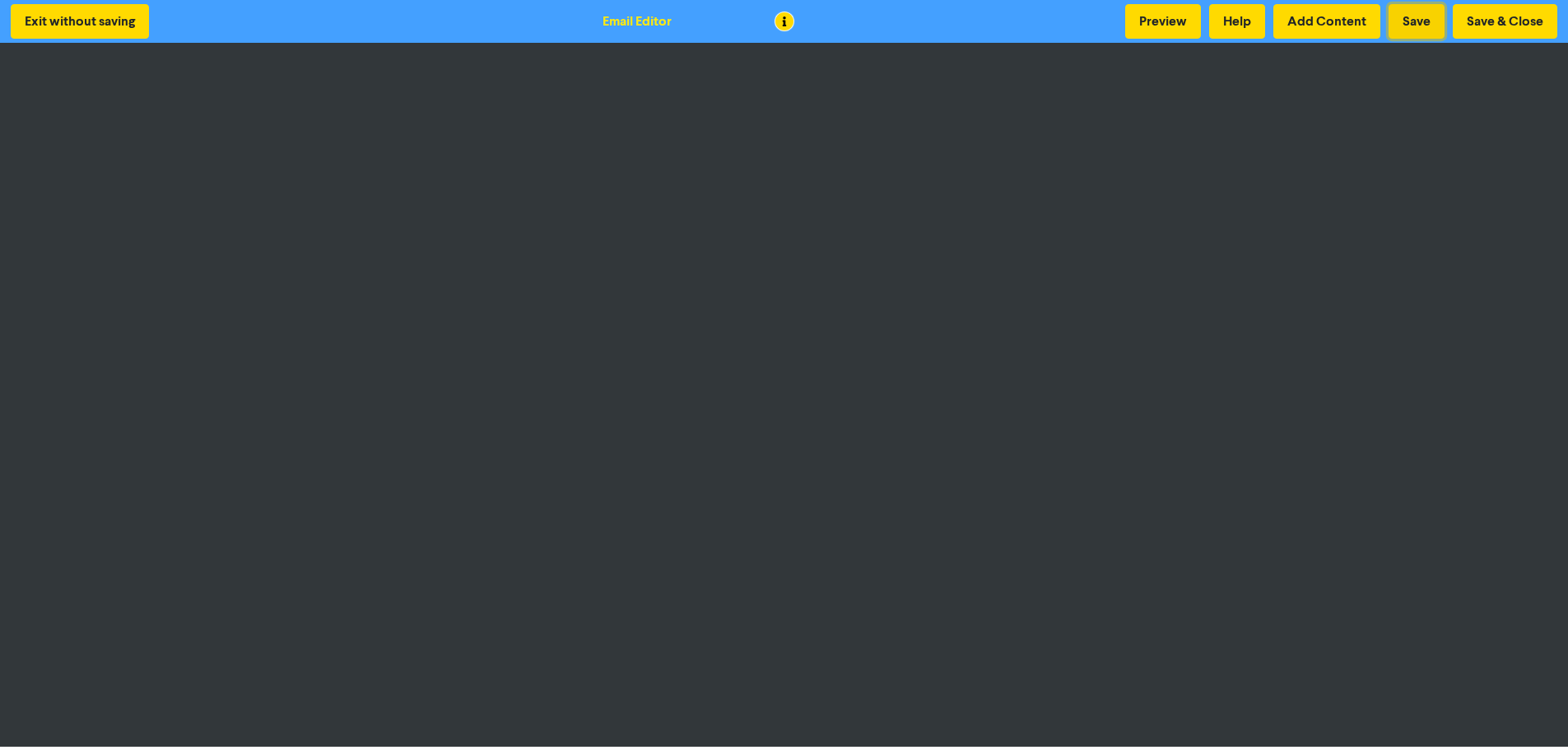
click at [1414, 18] on button "Save" at bounding box center [1417, 20] width 56 height 34
click at [1416, 16] on button "Save" at bounding box center [1417, 20] width 56 height 34
click at [1309, 19] on button "Add Content" at bounding box center [1327, 20] width 107 height 34
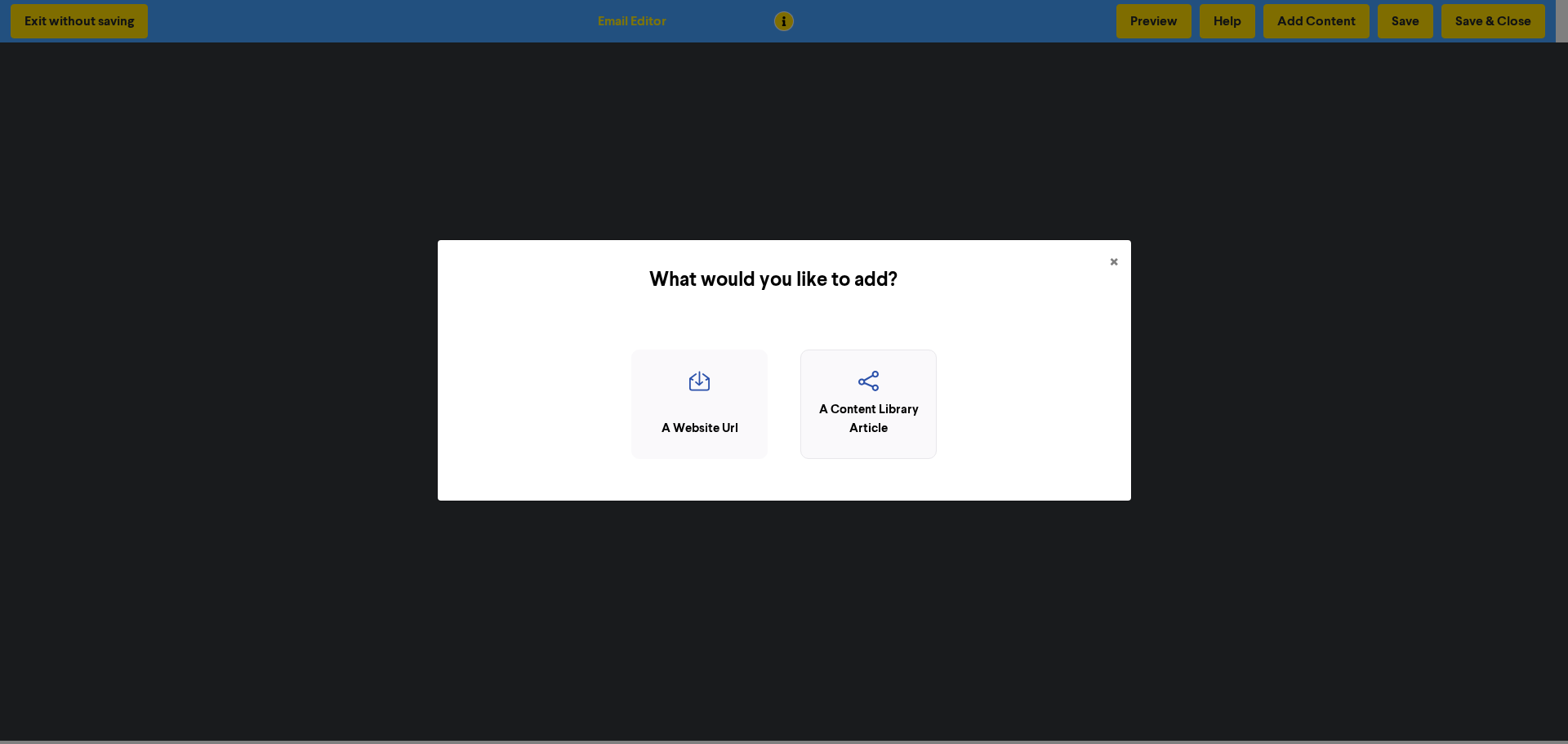
click at [869, 412] on div "A Content Library Article" at bounding box center [868, 419] width 118 height 37
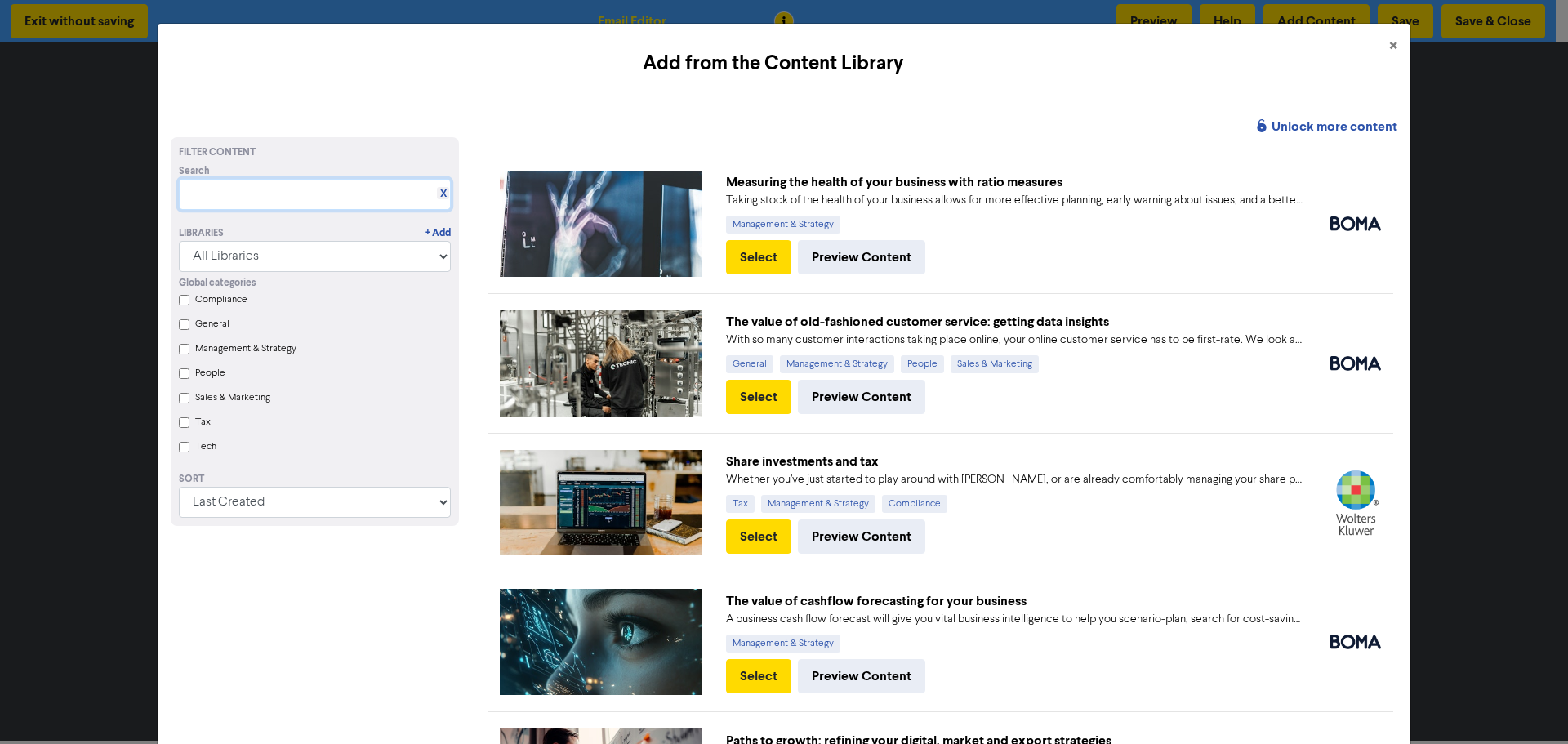
click at [231, 199] on input "text" at bounding box center [315, 194] width 272 height 31
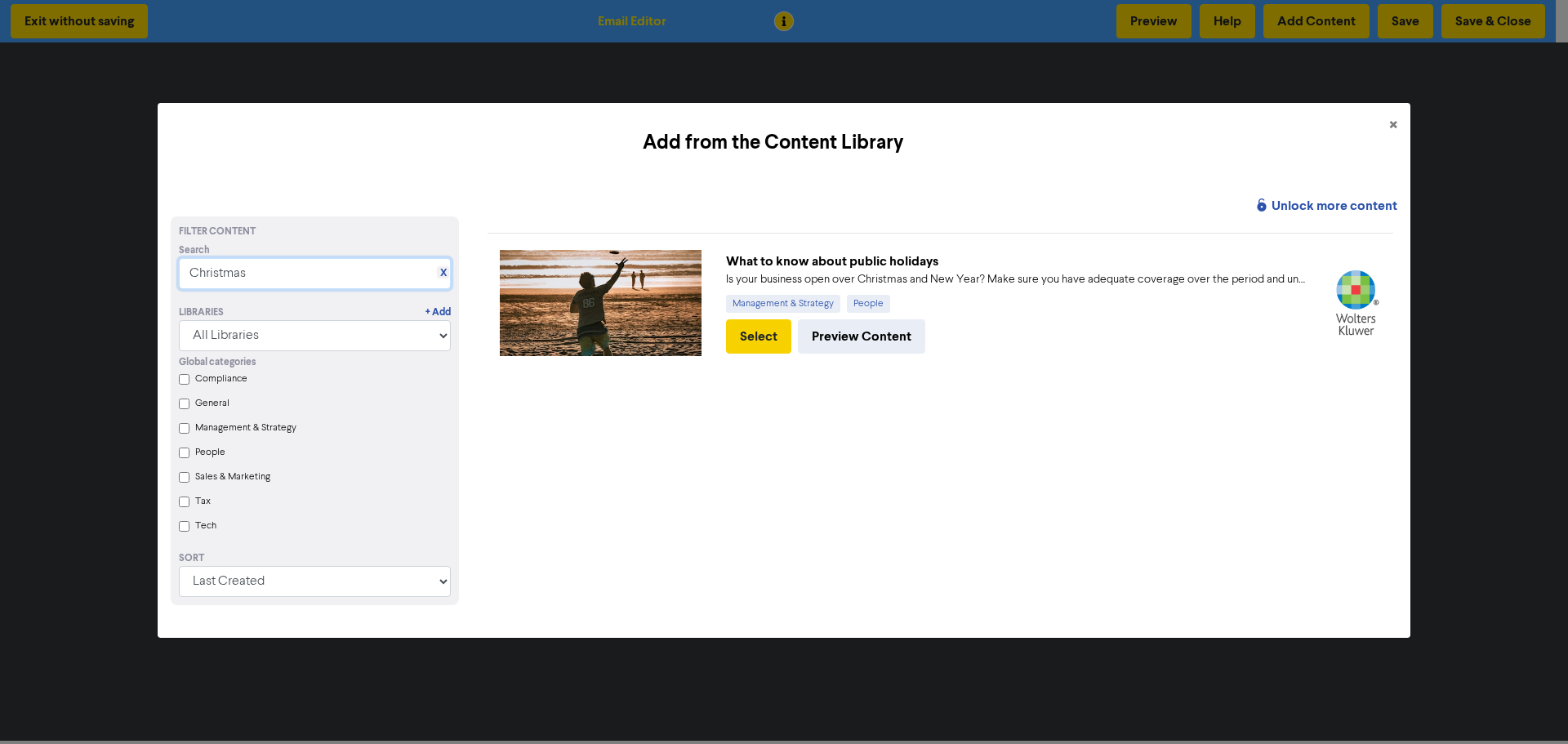
type input "Christmas"
click at [750, 330] on button "Select" at bounding box center [759, 336] width 66 height 34
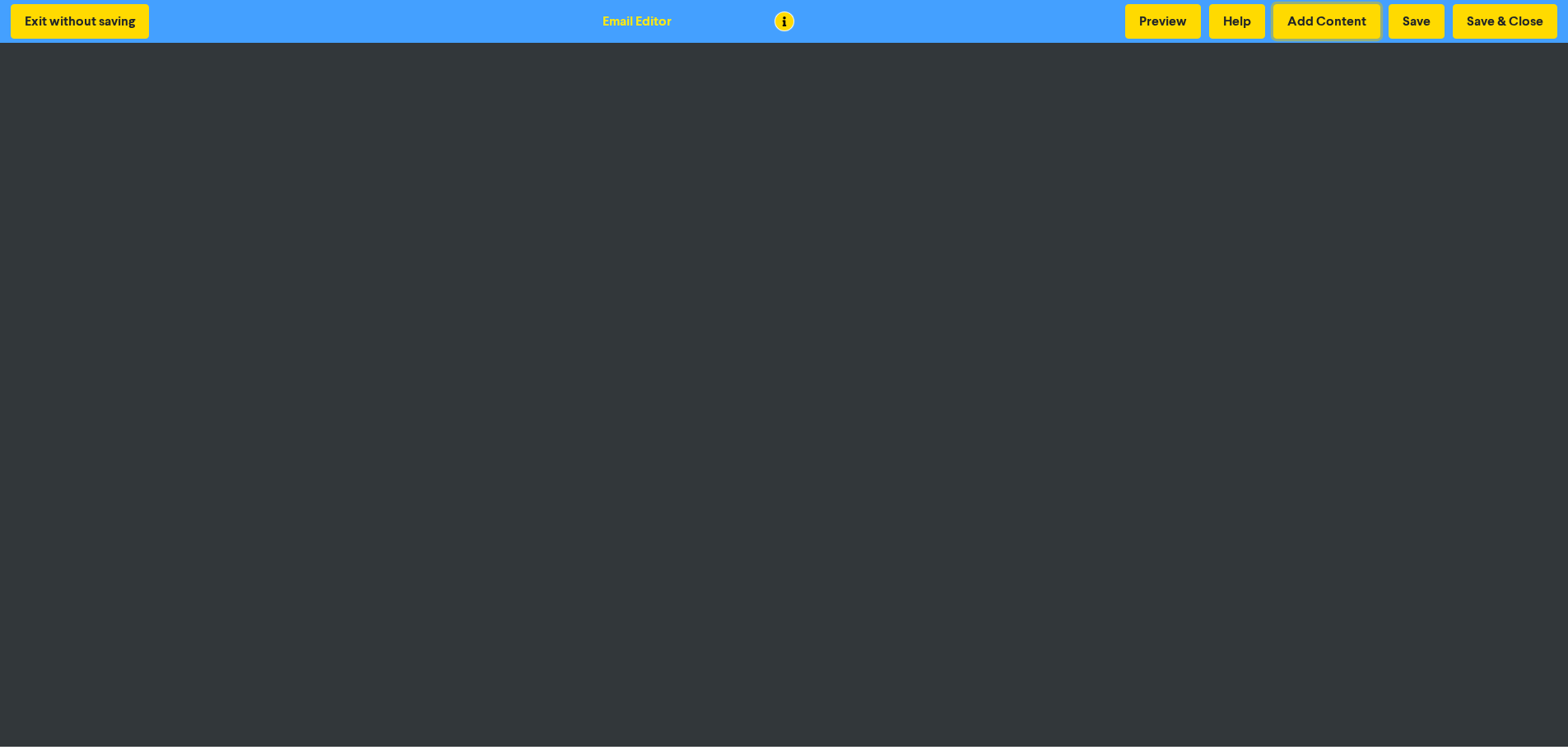
scroll to position [2, 0]
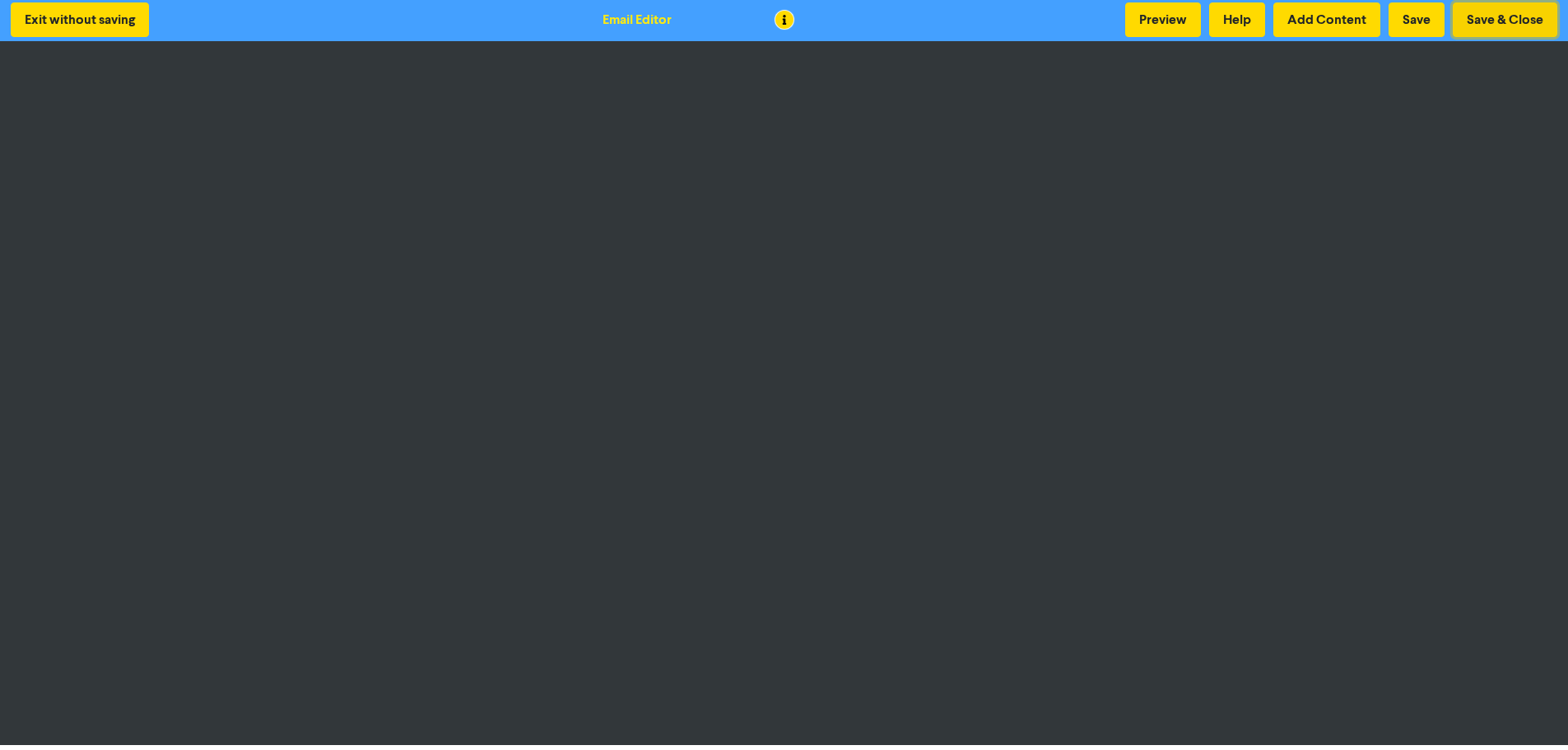
click at [1488, 12] on button "Save & Close" at bounding box center [1505, 20] width 104 height 34
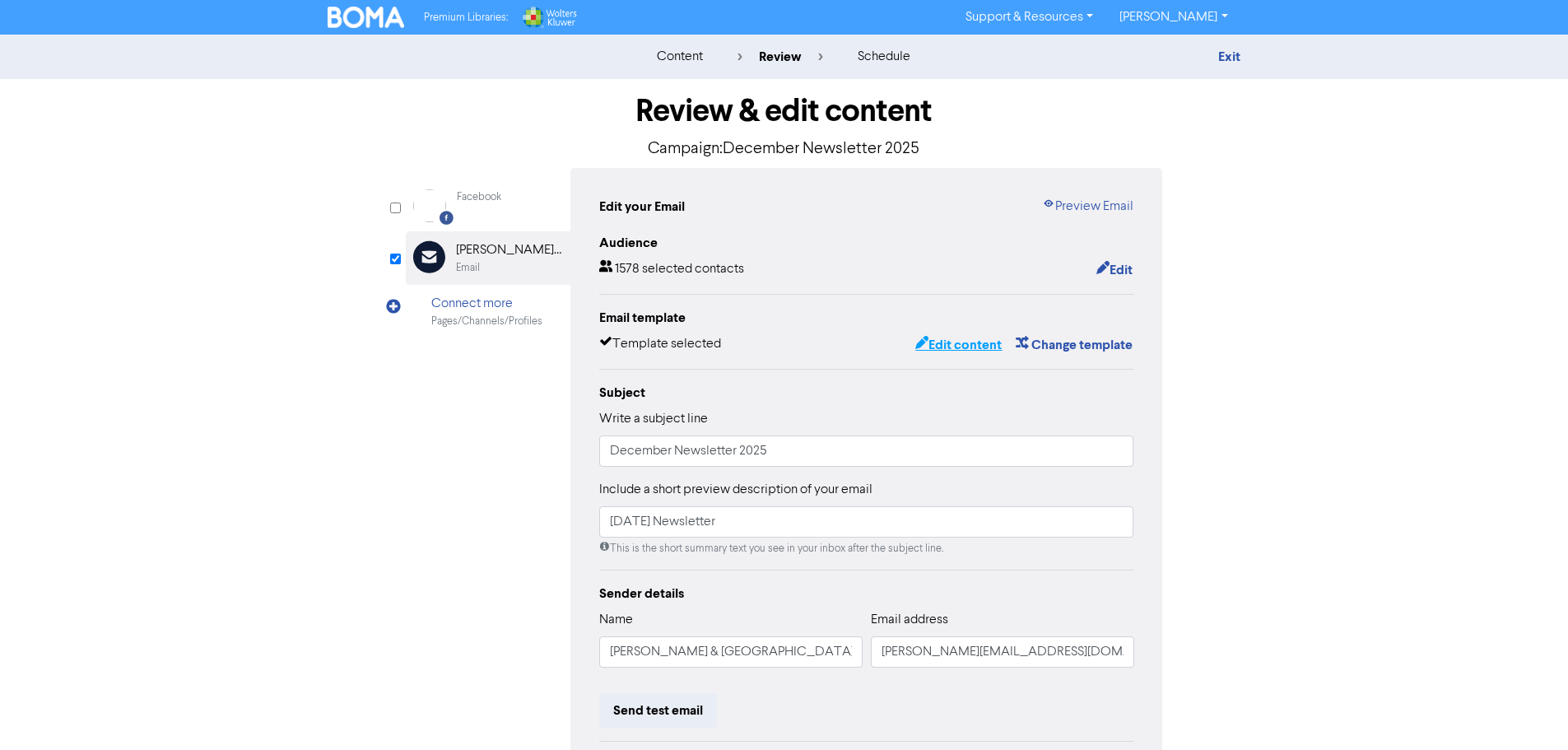
click at [945, 350] on button "Edit content" at bounding box center [958, 345] width 88 height 21
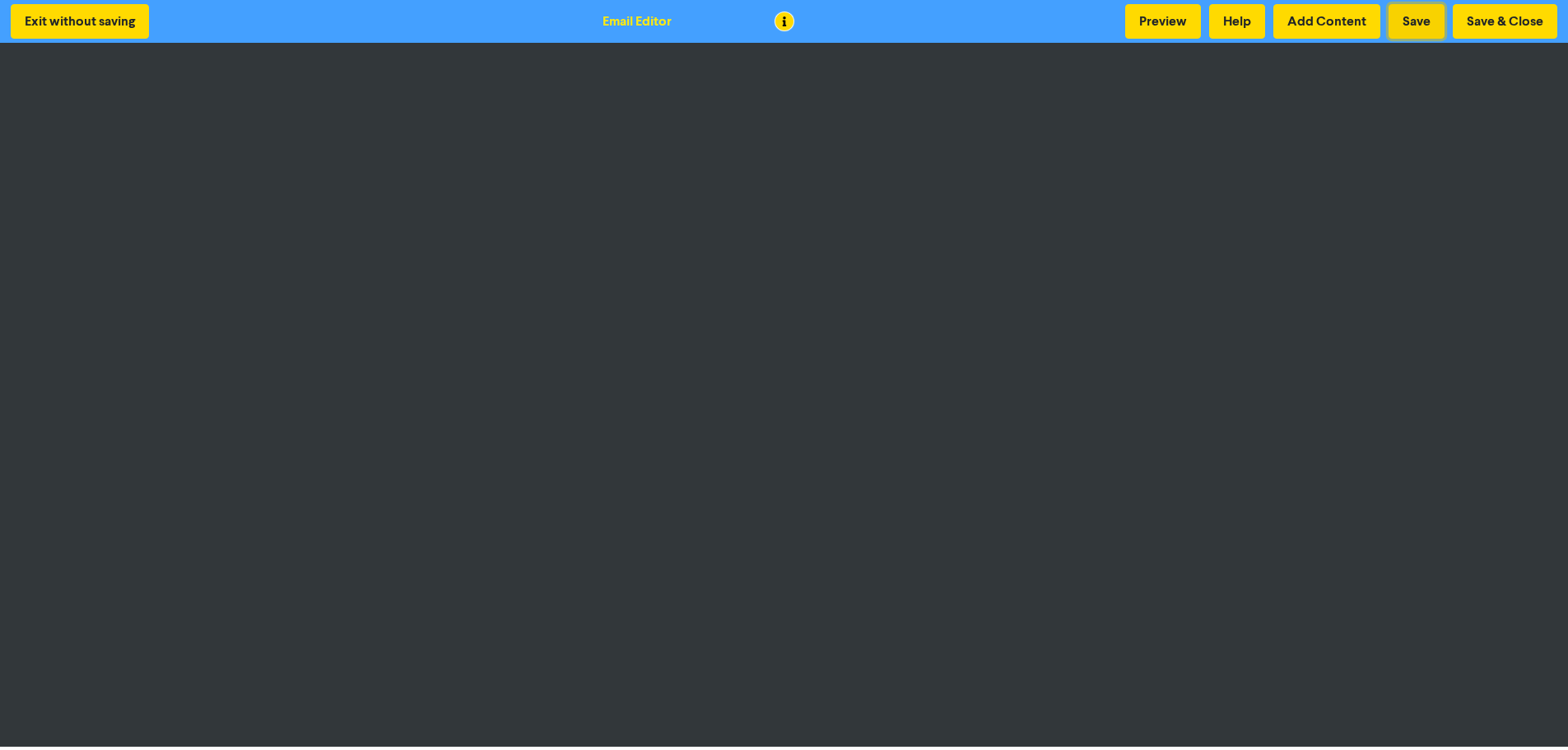
click at [1410, 25] on button "Save" at bounding box center [1417, 20] width 56 height 34
click at [1413, 22] on button "Save" at bounding box center [1417, 20] width 56 height 34
click at [1420, 14] on button "Save" at bounding box center [1417, 20] width 56 height 34
click at [1408, 34] on button "Save" at bounding box center [1417, 20] width 56 height 34
click at [1489, 22] on button "Save & Close" at bounding box center [1505, 20] width 104 height 34
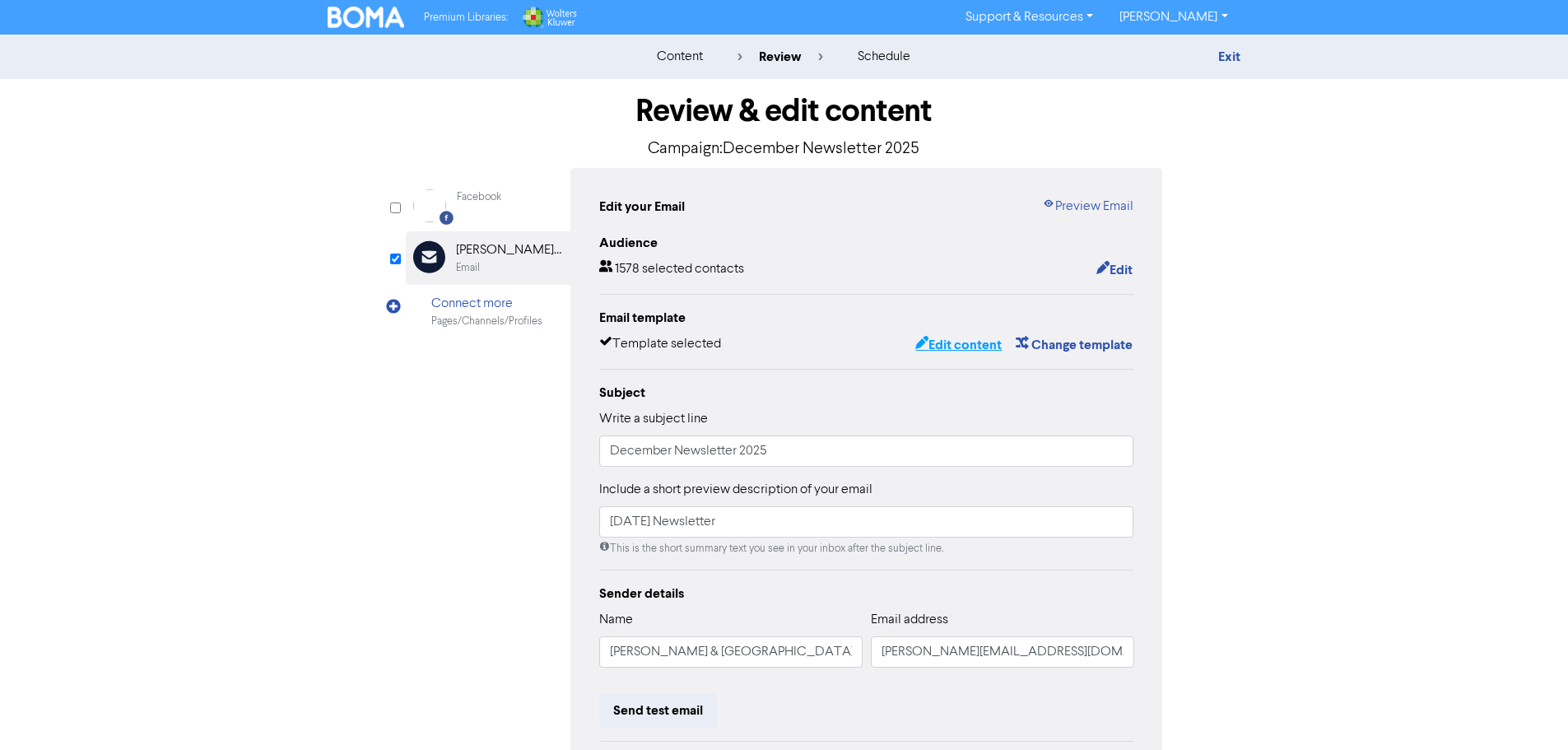
click at [933, 348] on button "Edit content" at bounding box center [958, 345] width 88 height 21
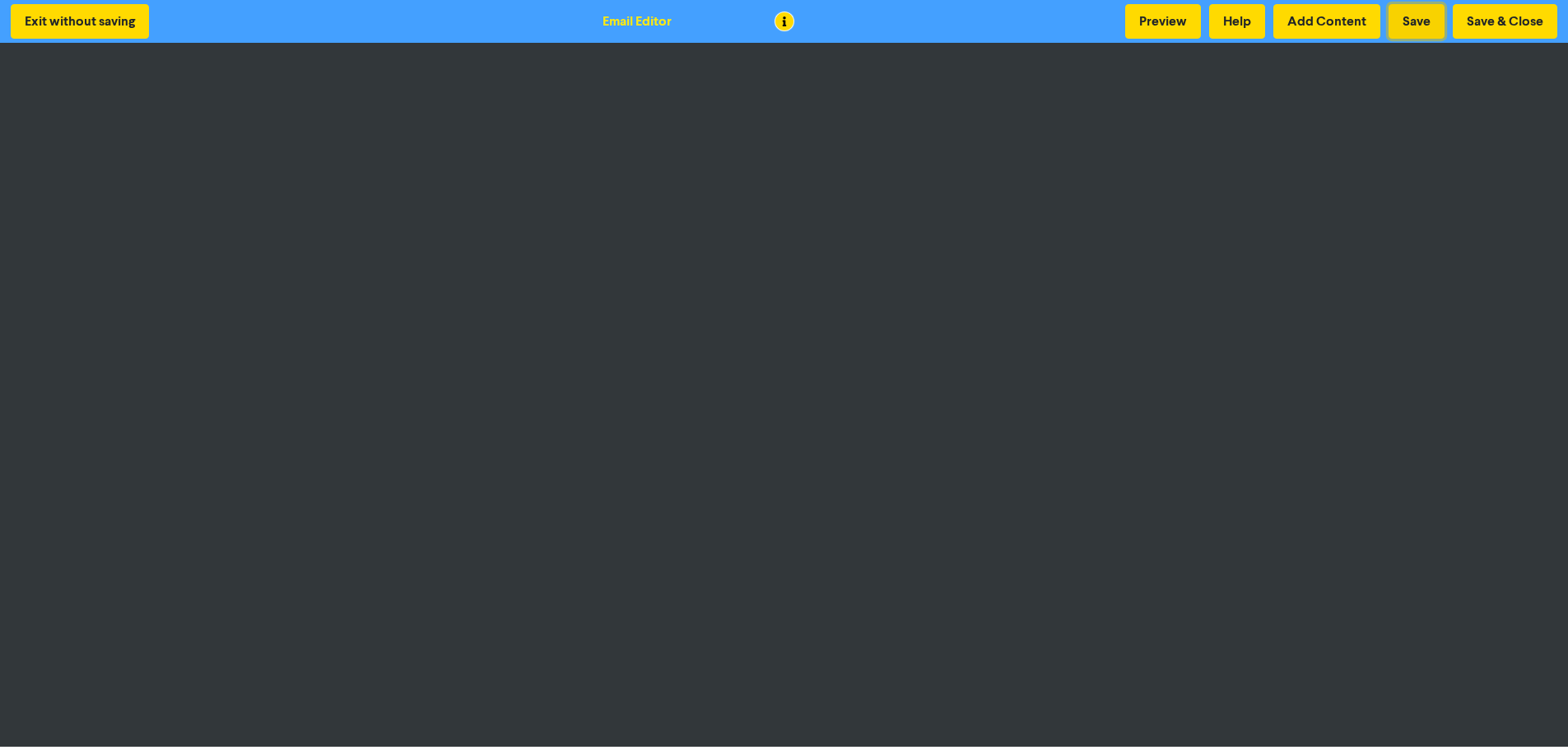
click at [1426, 13] on button "Save" at bounding box center [1417, 20] width 56 height 34
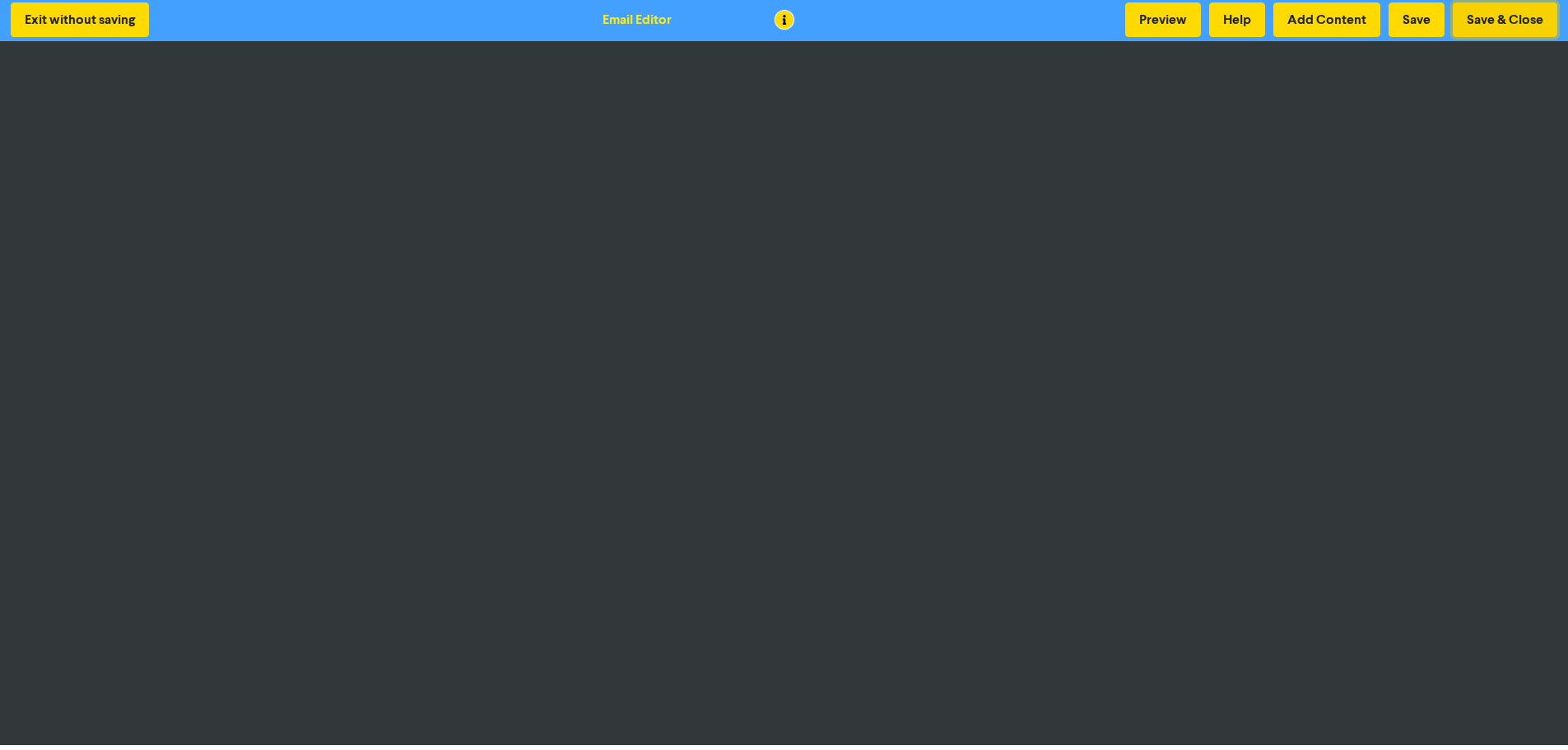
click at [1477, 17] on button "Save & Close" at bounding box center [1505, 20] width 104 height 34
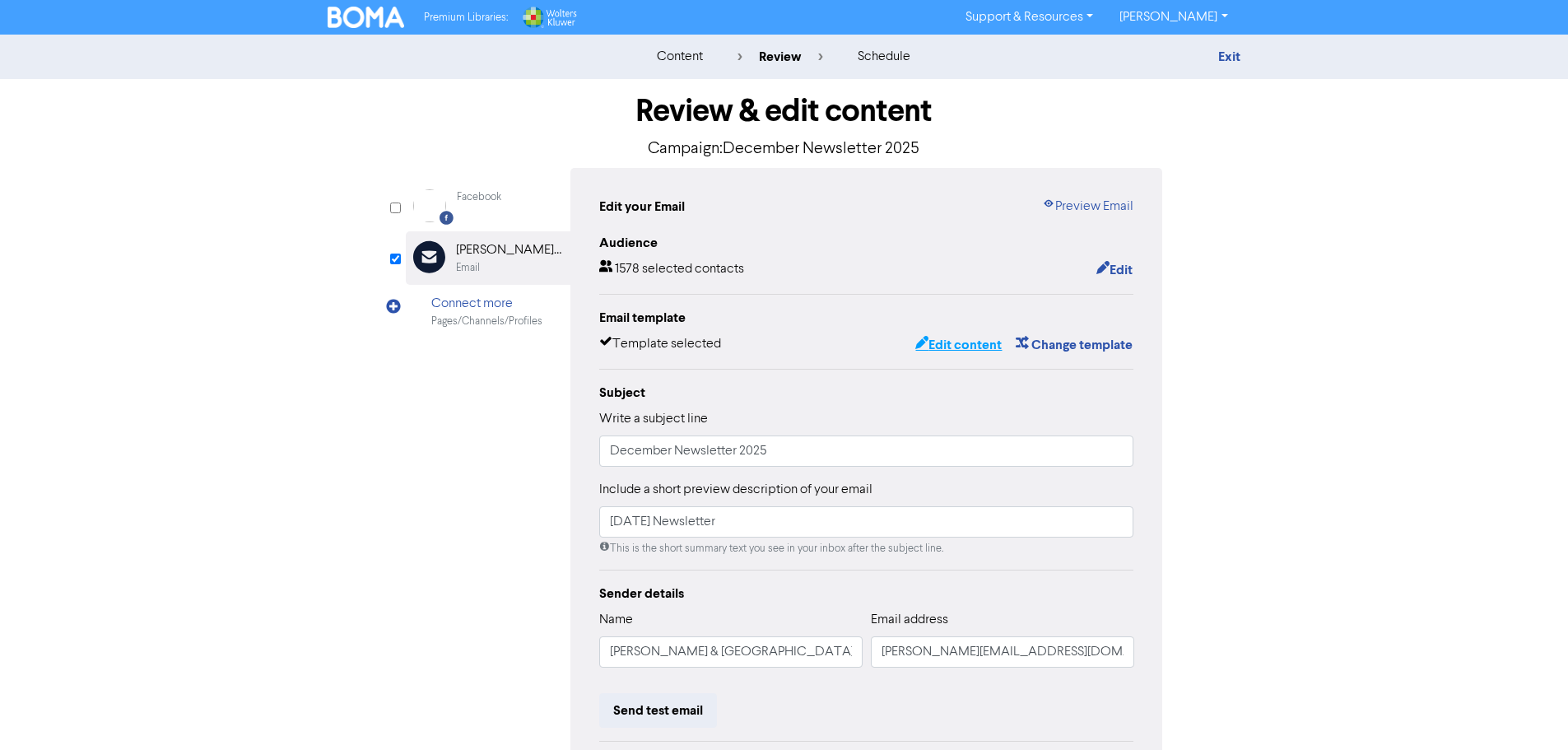
click at [959, 342] on button "Edit content" at bounding box center [958, 345] width 88 height 21
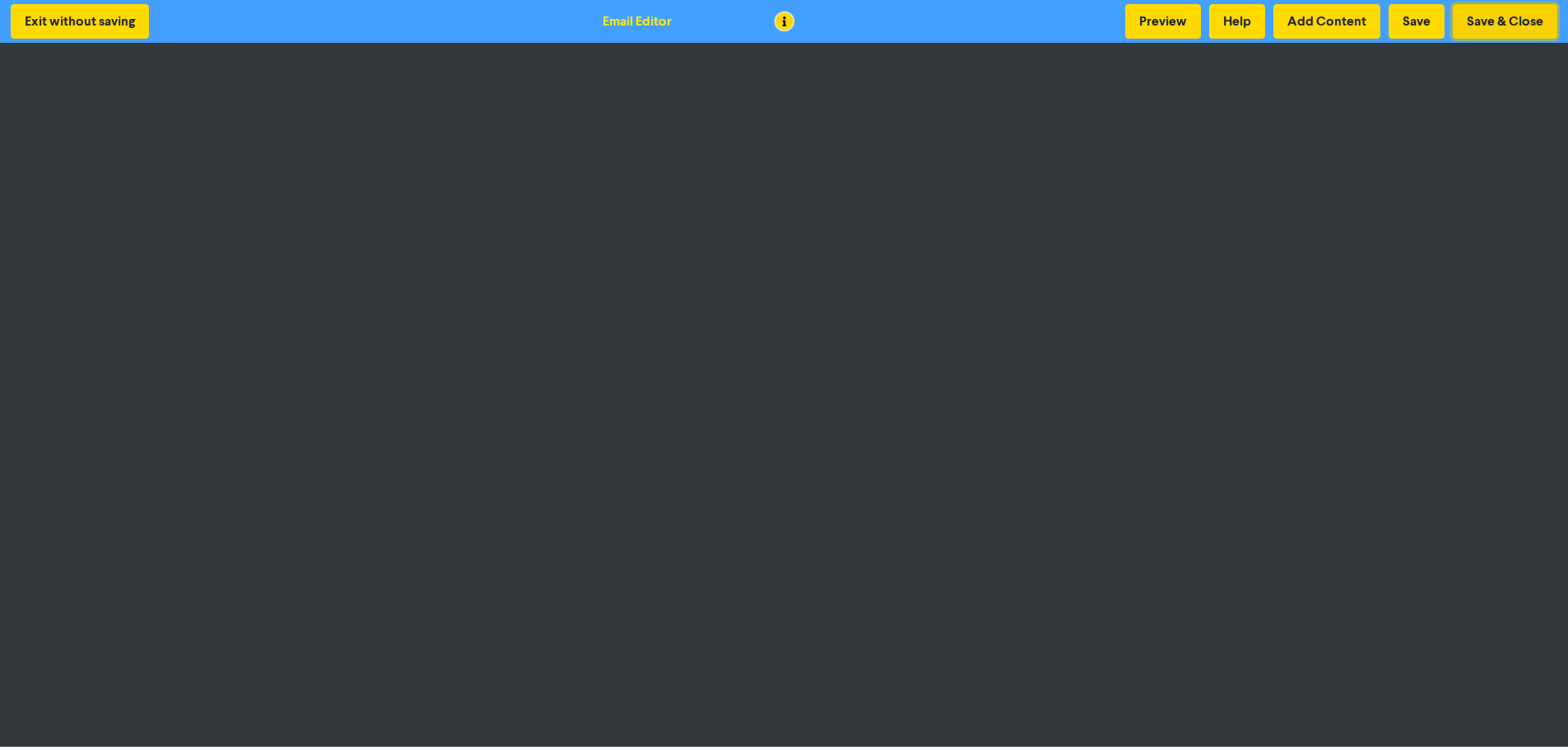
click at [1492, 19] on button "Save & Close" at bounding box center [1505, 20] width 104 height 34
